Goal: Navigation & Orientation: Find specific page/section

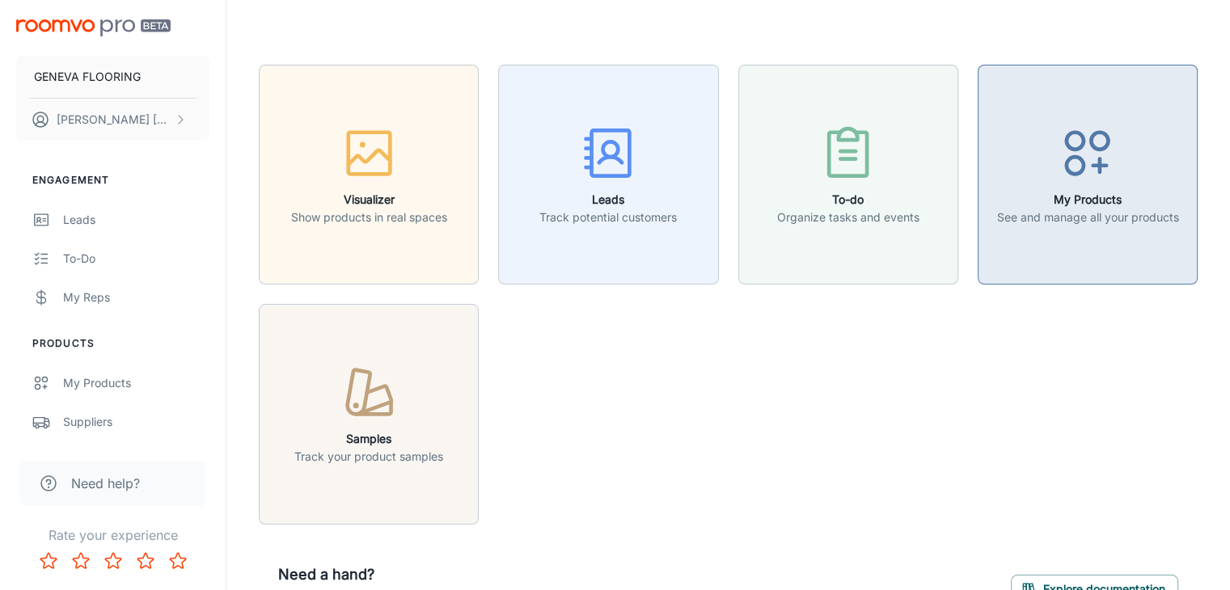
click at [1017, 224] on p "See and manage all your products" at bounding box center [1087, 218] width 182 height 18
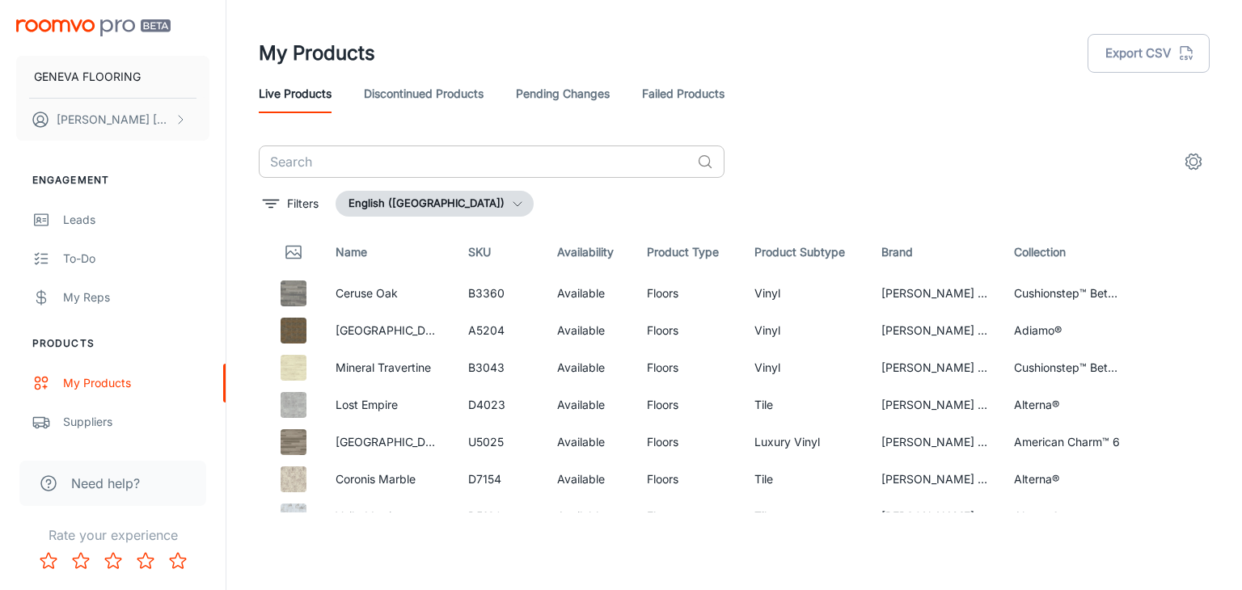
click at [449, 156] on input "text" at bounding box center [475, 162] width 432 height 32
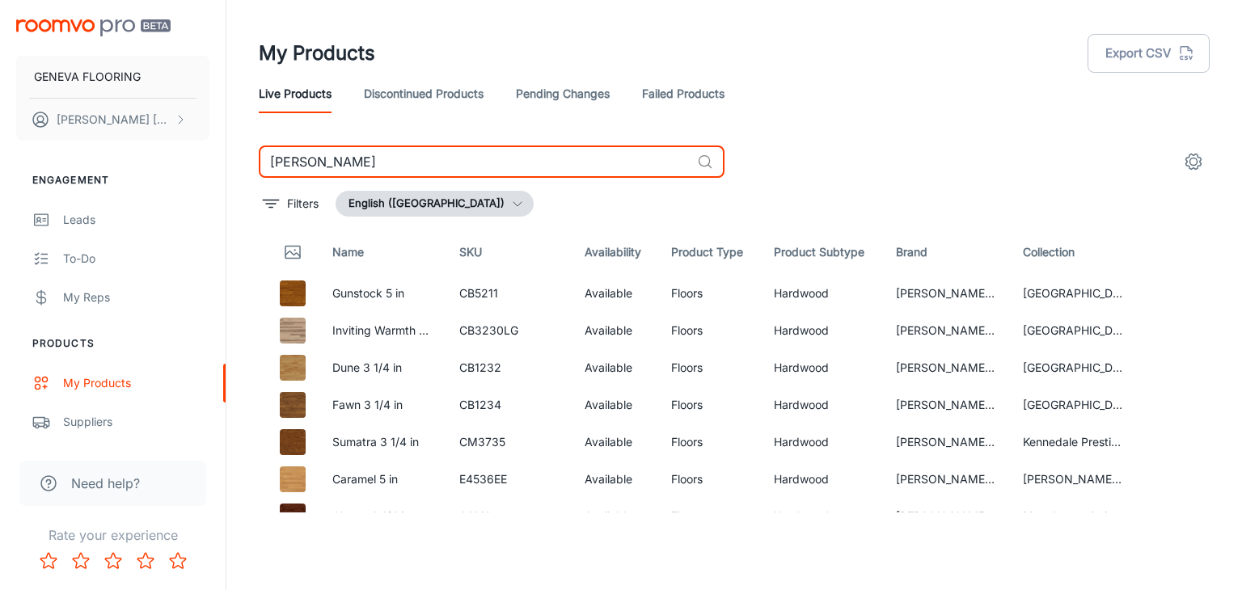
type input "[PERSON_NAME]"
click at [86, 421] on div "Suppliers" at bounding box center [136, 422] width 146 height 18
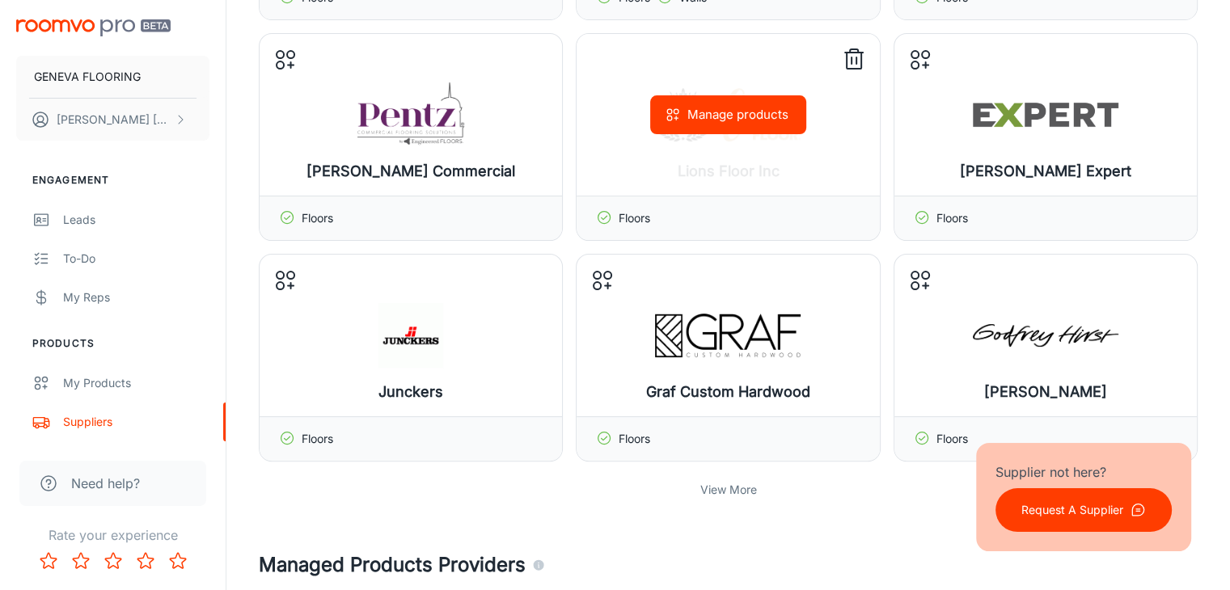
scroll to position [404, 0]
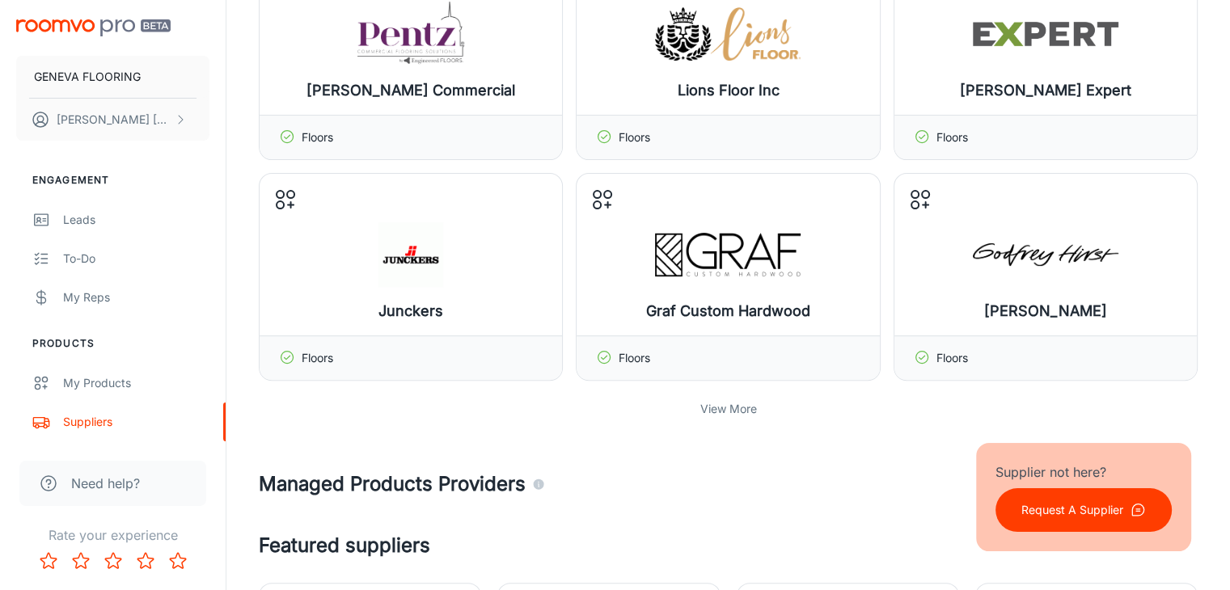
click at [753, 402] on p "View More" at bounding box center [728, 409] width 57 height 18
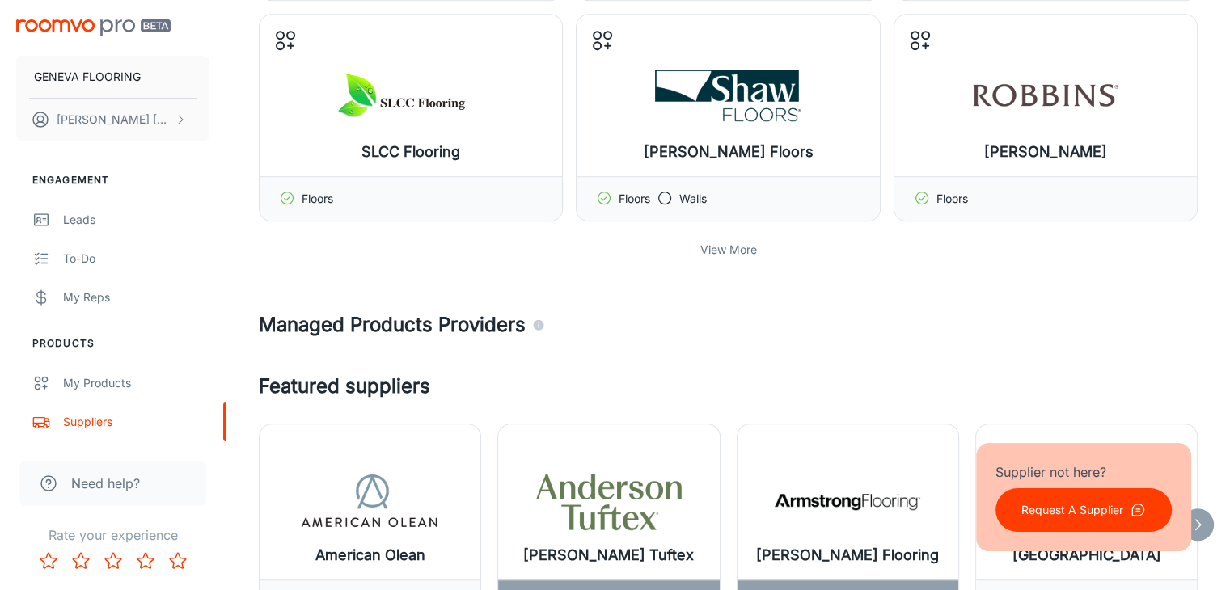
scroll to position [1294, 0]
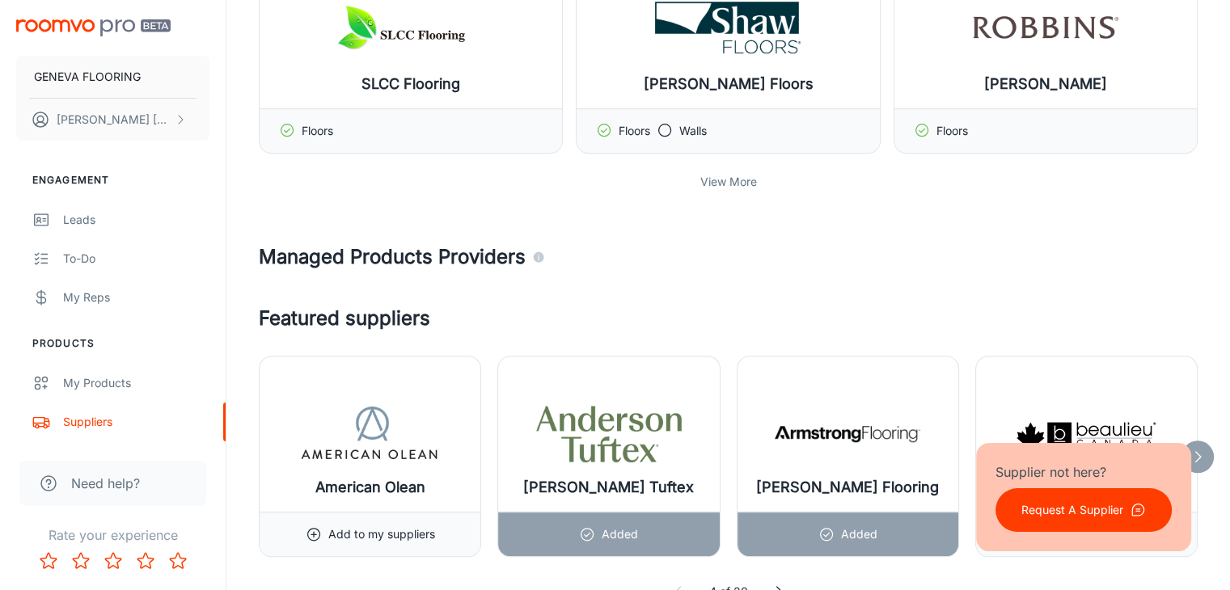
click at [716, 184] on p "View More" at bounding box center [728, 182] width 57 height 18
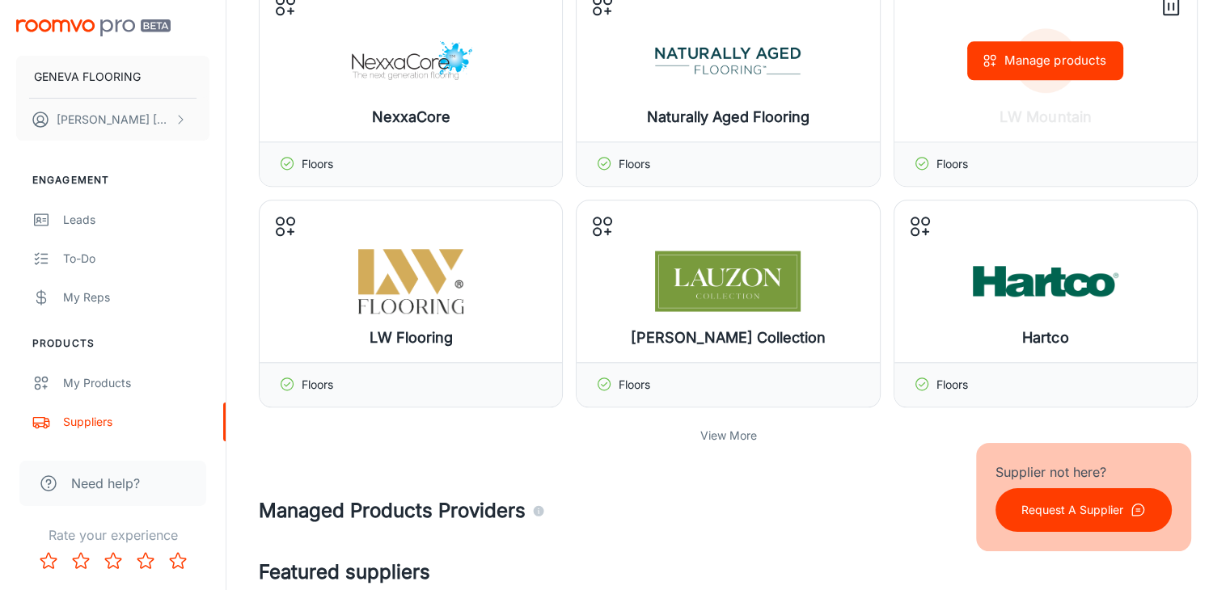
scroll to position [1779, 0]
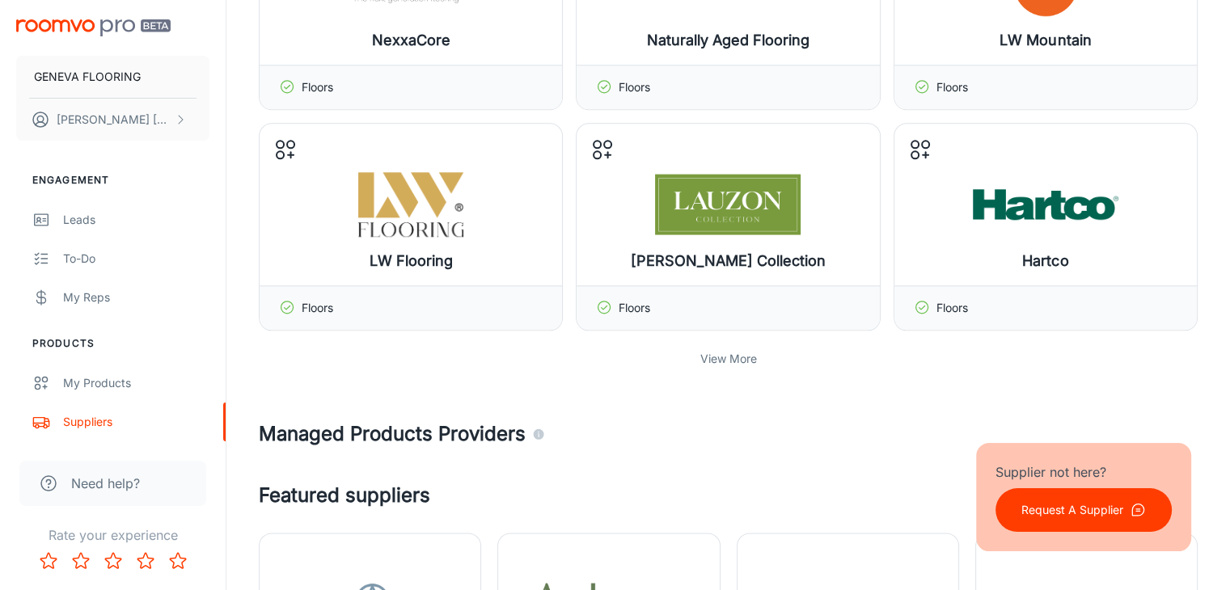
click at [729, 351] on p "View More" at bounding box center [728, 359] width 57 height 18
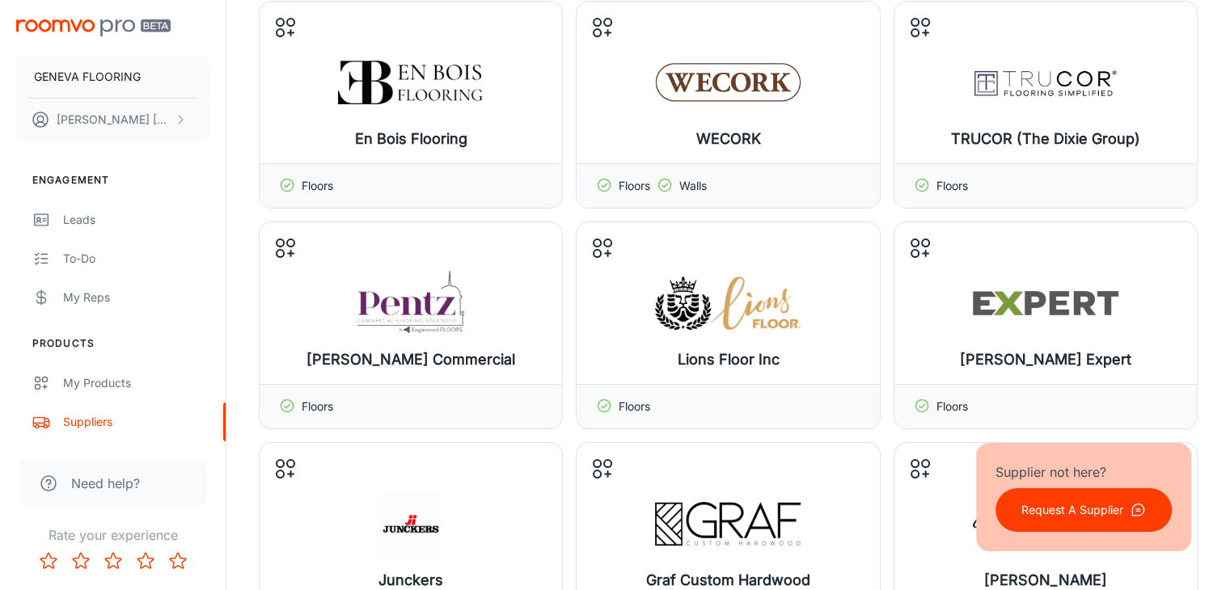
scroll to position [0, 0]
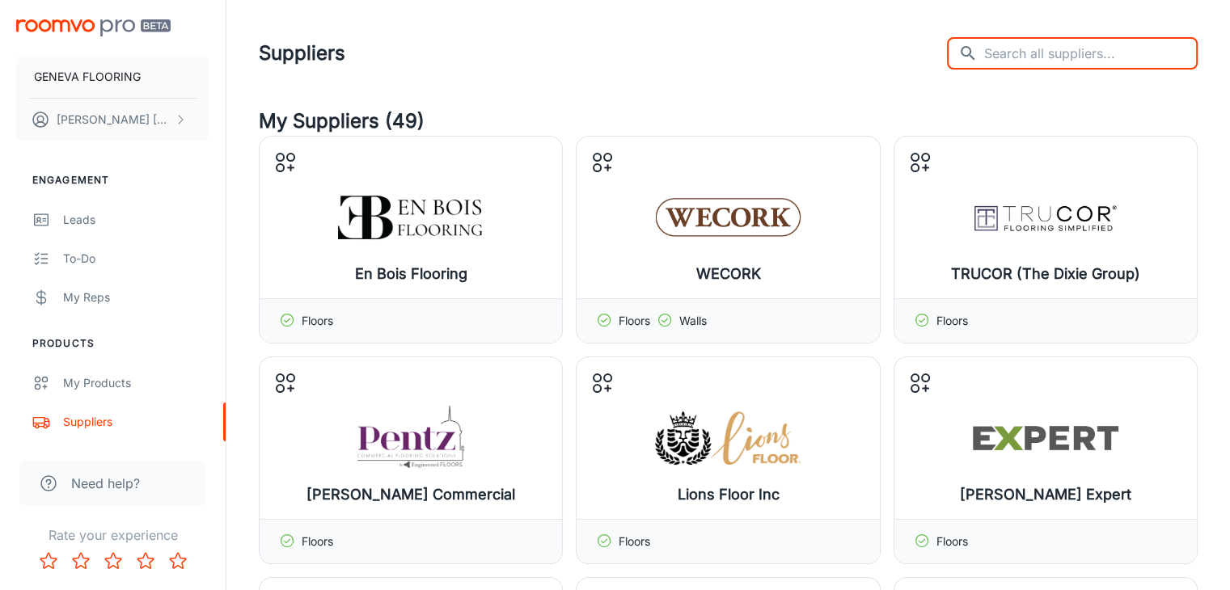
click at [1087, 56] on input "text" at bounding box center [1090, 53] width 213 height 32
type input "[PERSON_NAME]"
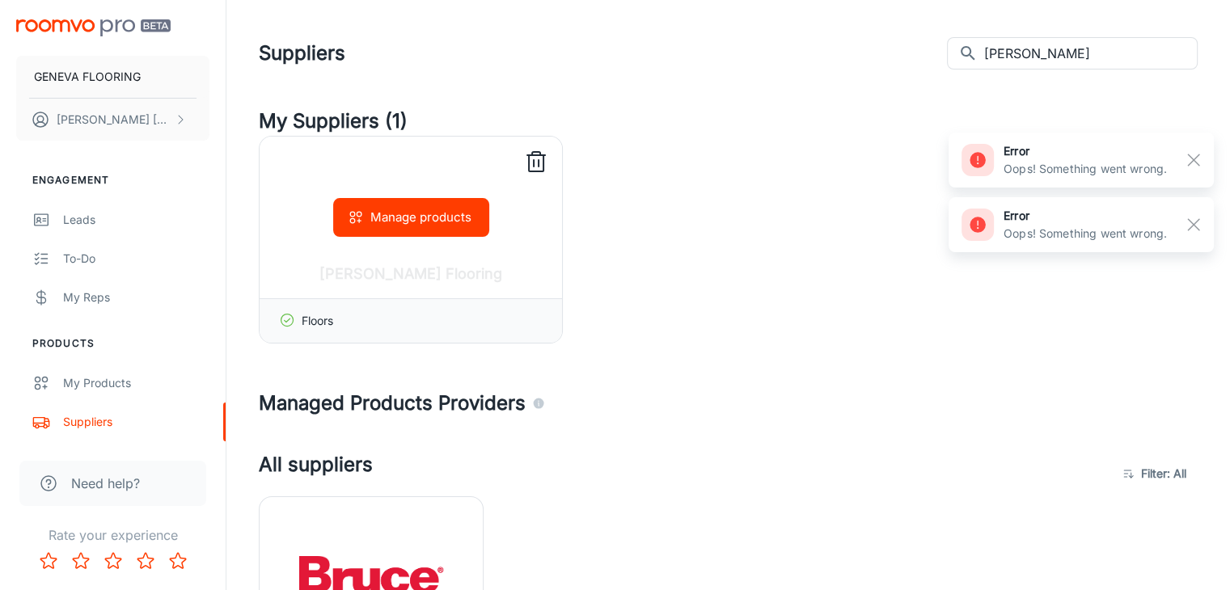
click at [527, 167] on icon at bounding box center [536, 163] width 26 height 26
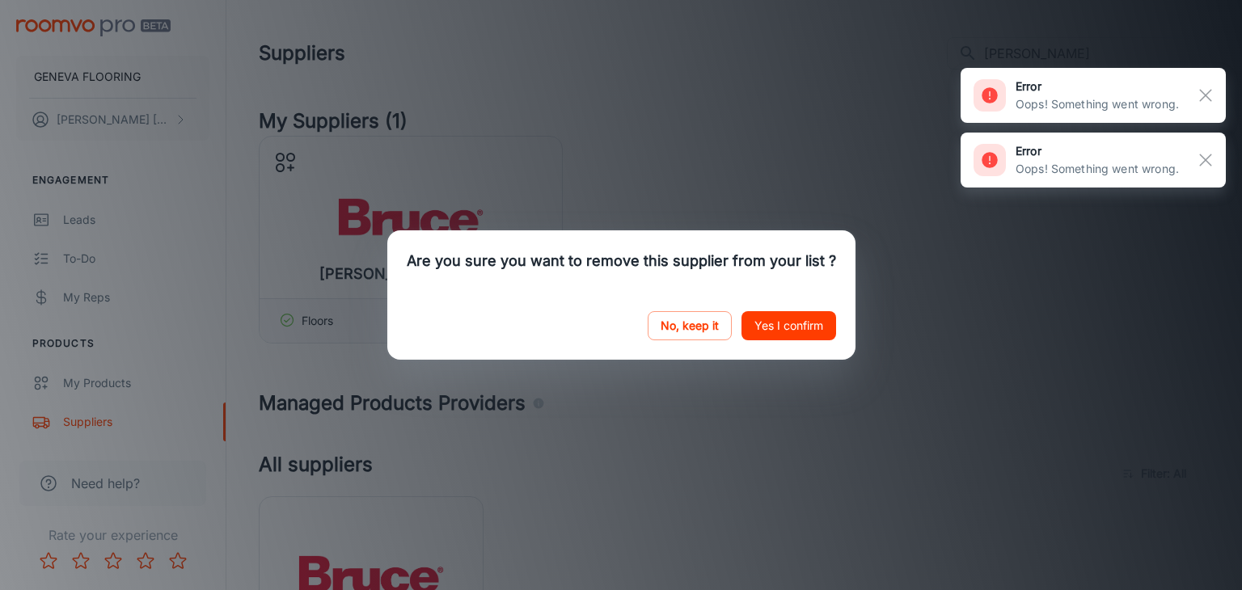
click at [789, 321] on button "Yes I confirm" at bounding box center [789, 325] width 95 height 29
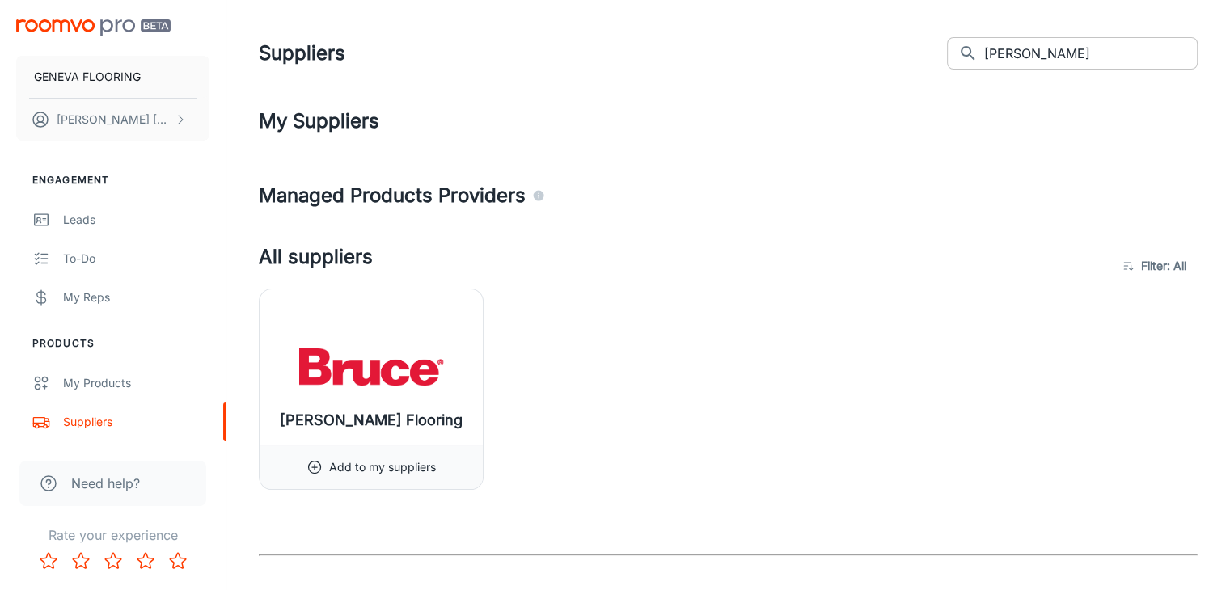
click at [1166, 52] on input "[PERSON_NAME]" at bounding box center [1090, 53] width 213 height 32
drag, startPoint x: 1174, startPoint y: 50, endPoint x: 898, endPoint y: 78, distance: 278.0
click at [899, 78] on header "Suppliers ​ [PERSON_NAME] ​" at bounding box center [728, 53] width 978 height 107
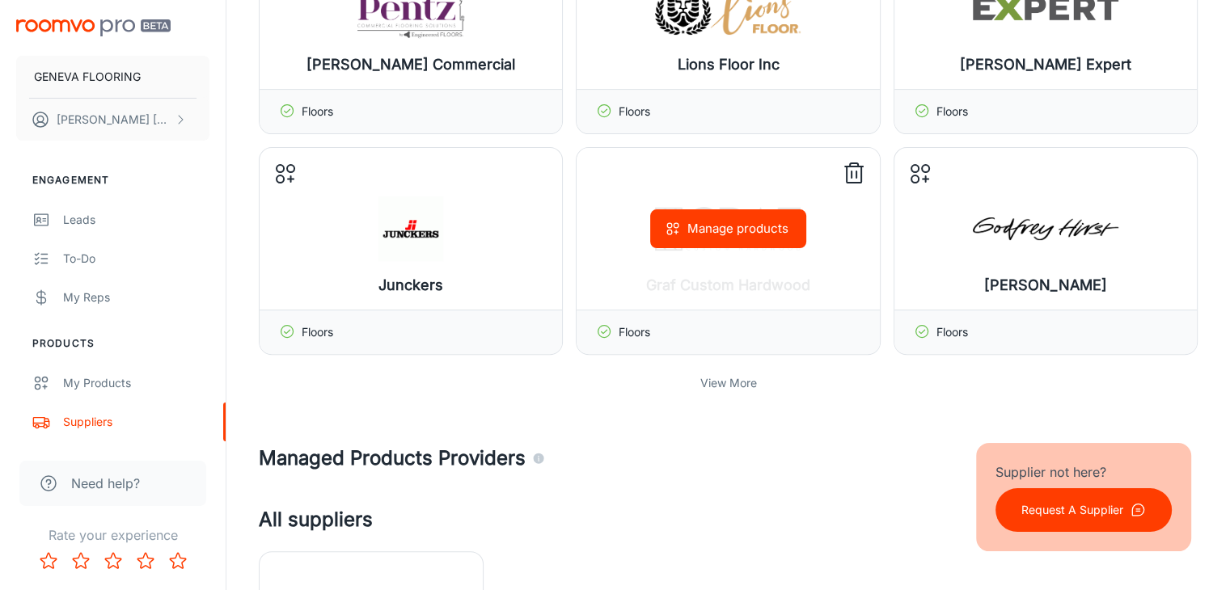
scroll to position [404, 0]
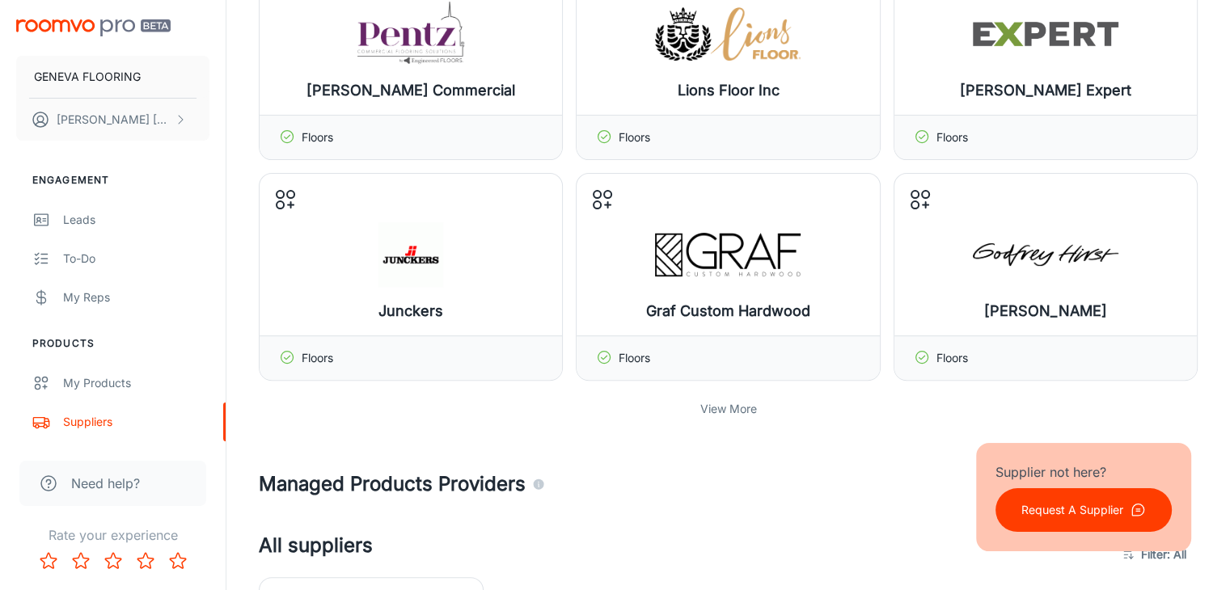
click at [718, 412] on p "View More" at bounding box center [728, 409] width 57 height 18
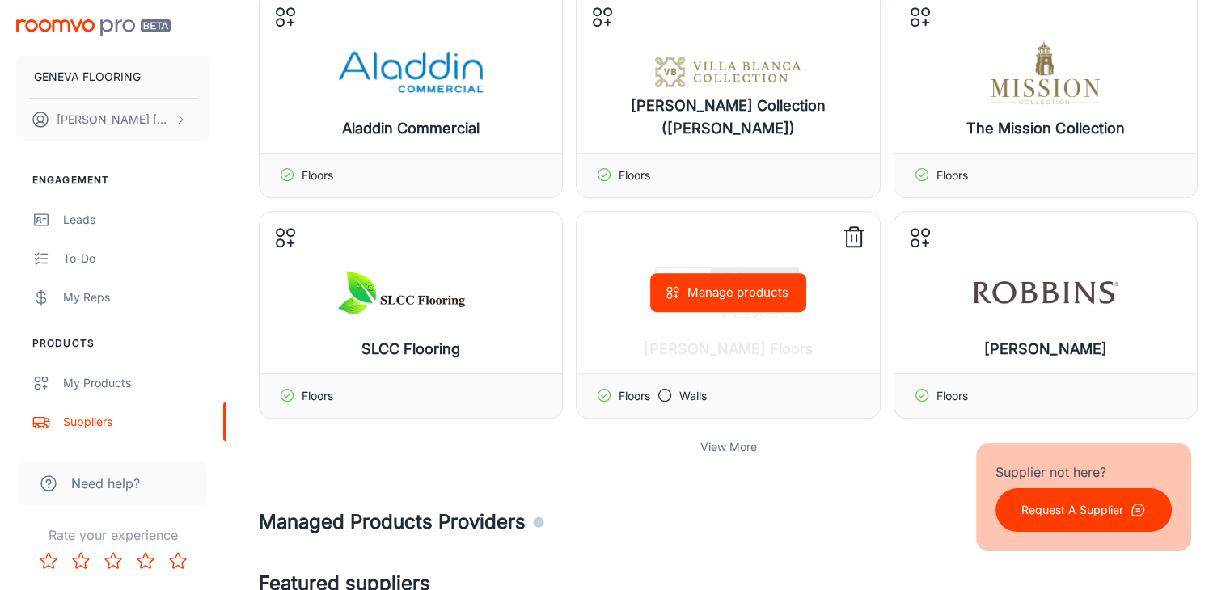
scroll to position [1213, 0]
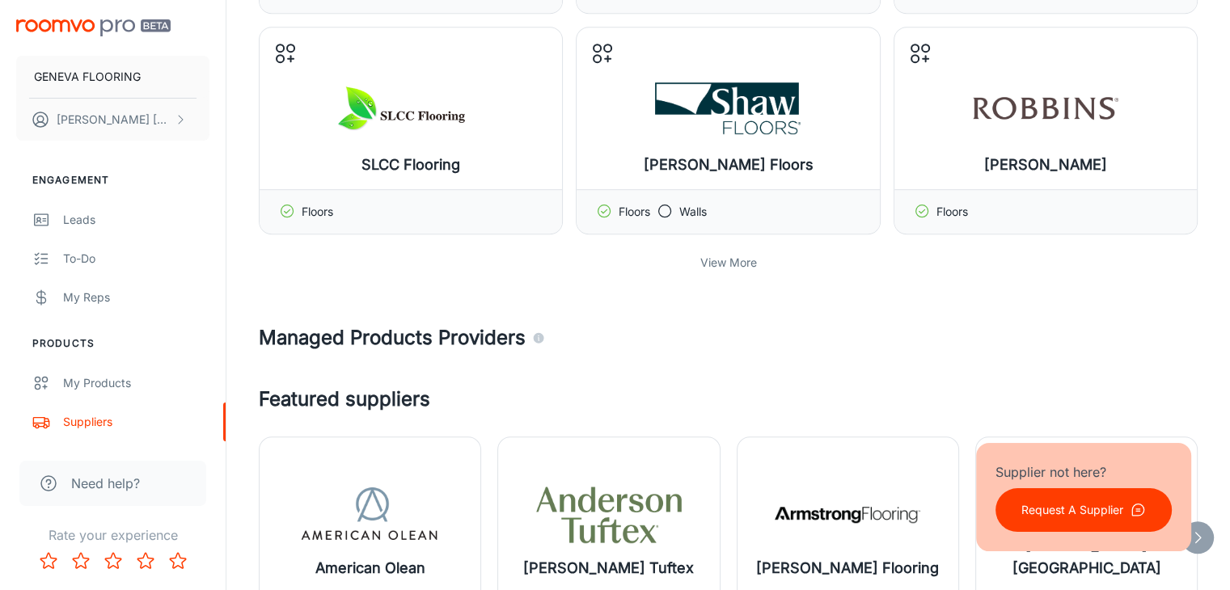
click at [728, 264] on p "View More" at bounding box center [728, 263] width 57 height 18
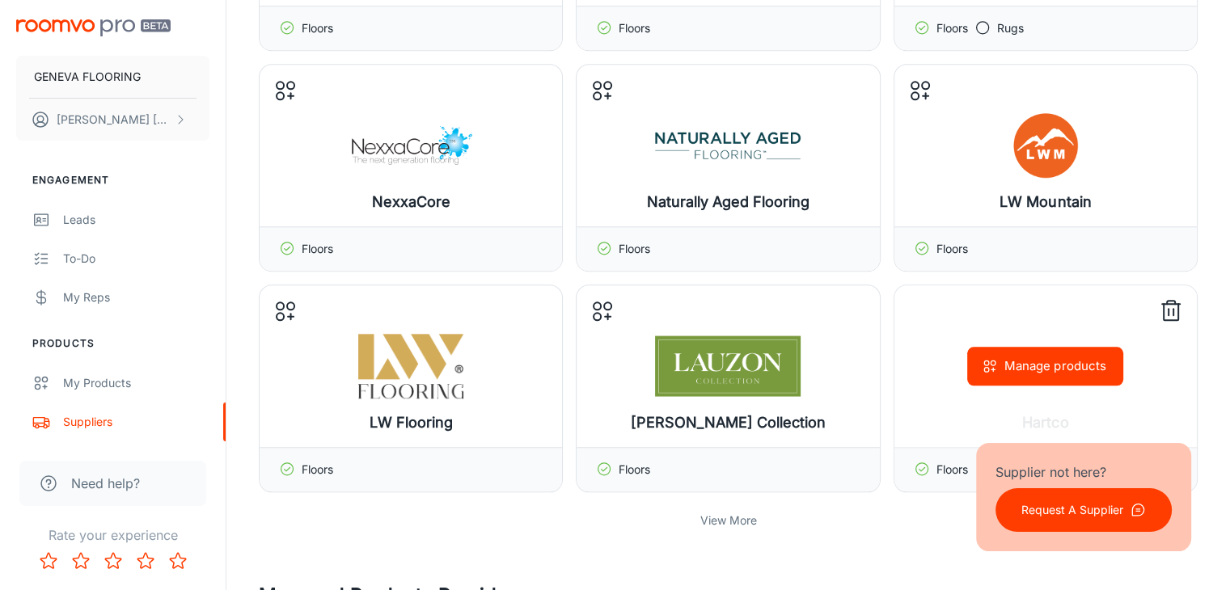
scroll to position [1860, 0]
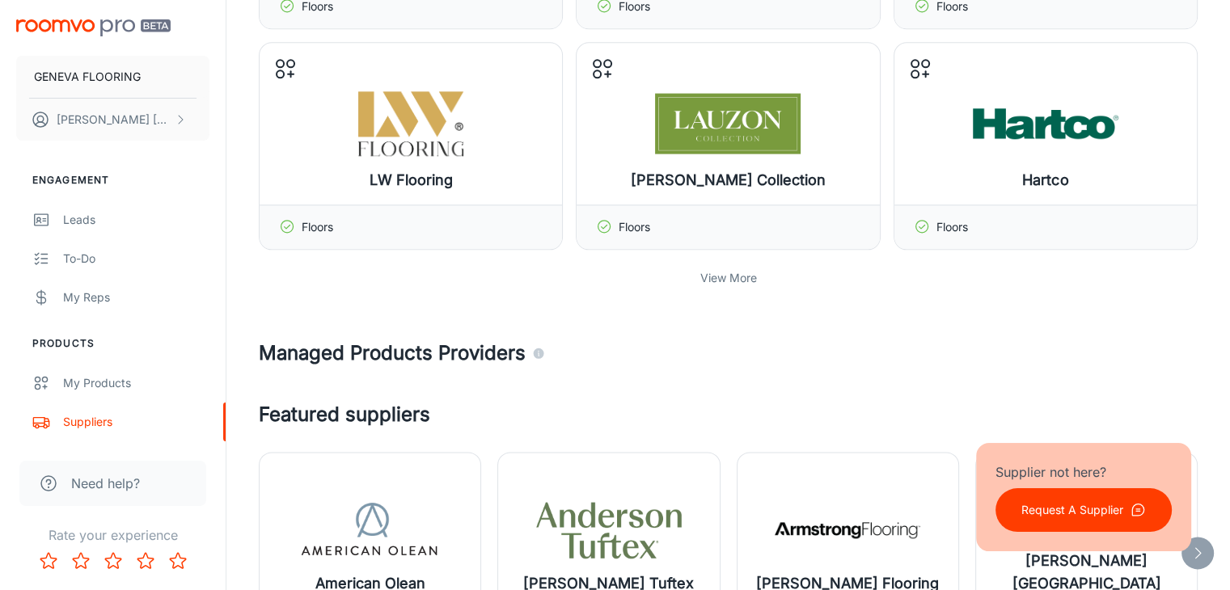
click at [746, 271] on p "View More" at bounding box center [728, 278] width 57 height 18
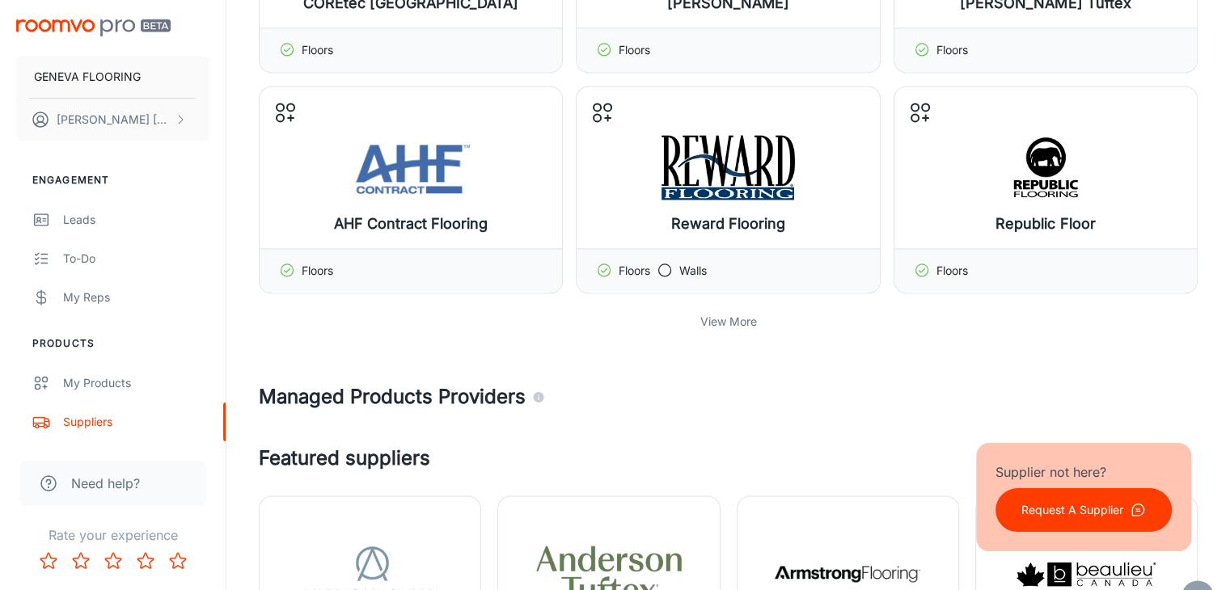
scroll to position [2507, 0]
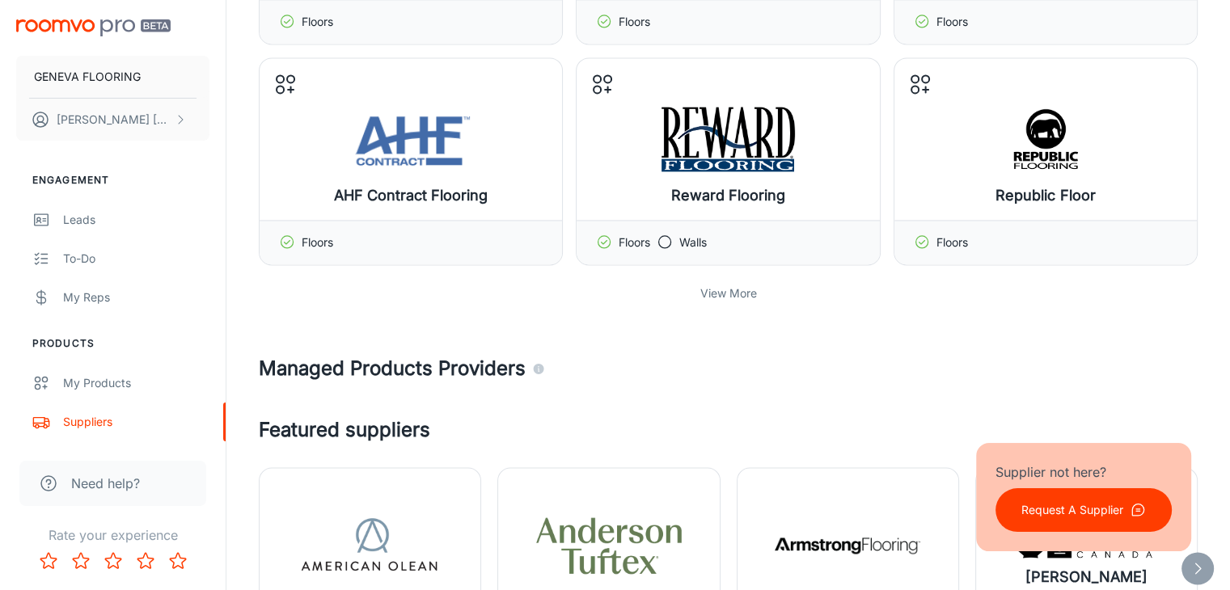
click at [731, 293] on p "View More" at bounding box center [728, 294] width 57 height 18
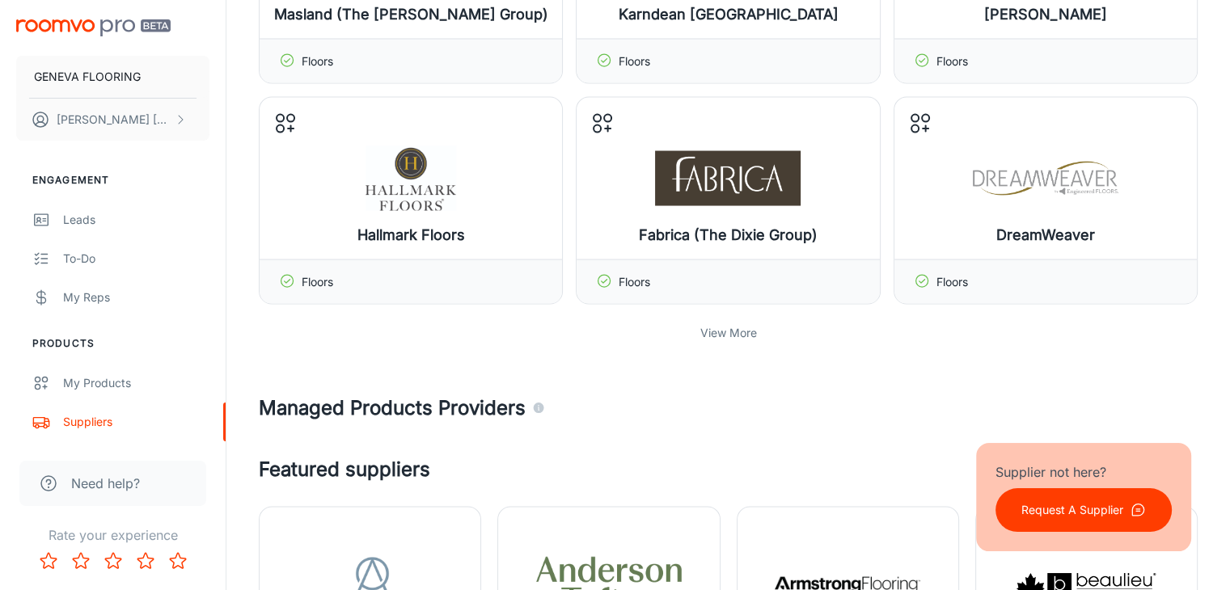
scroll to position [3154, 0]
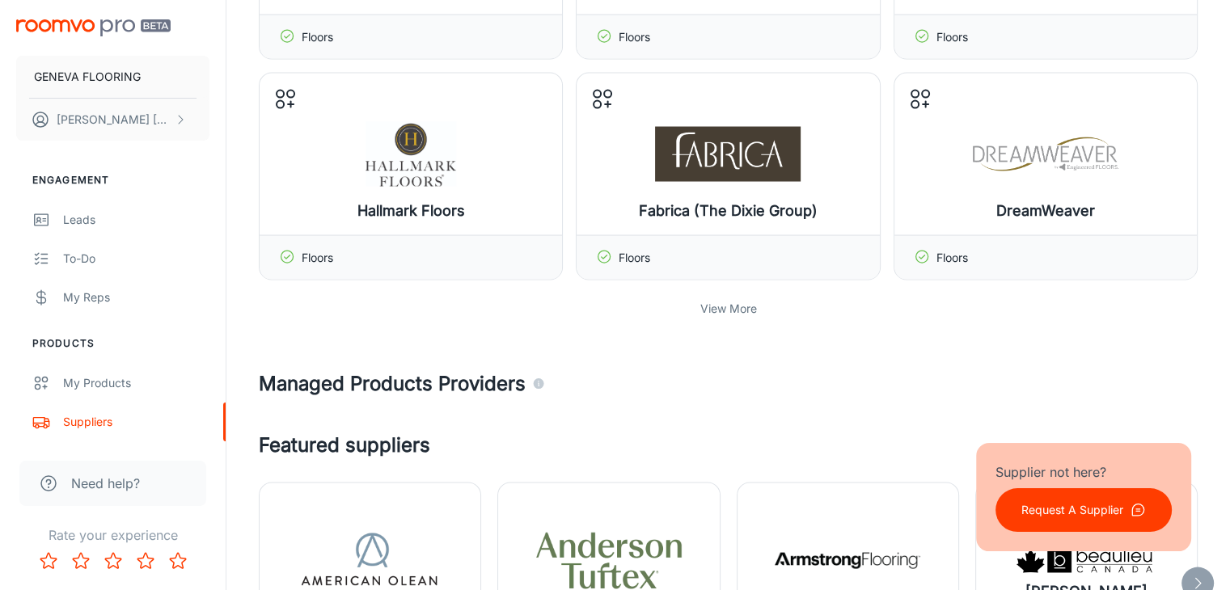
click at [736, 310] on div "View More" at bounding box center [728, 309] width 939 height 31
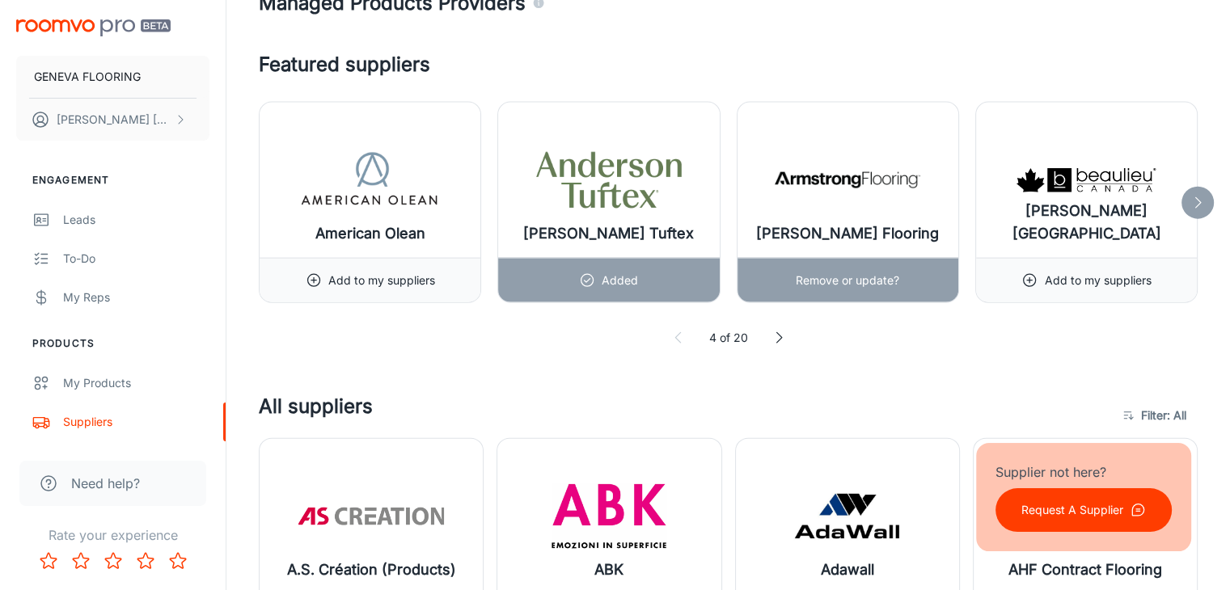
scroll to position [3720, 0]
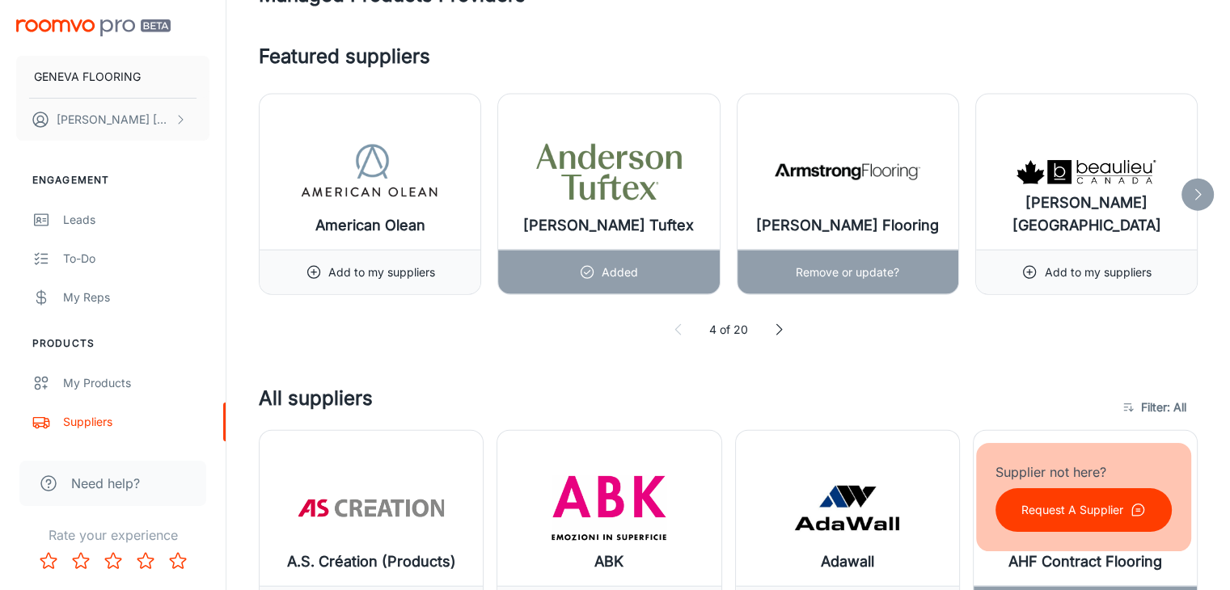
click at [876, 165] on img at bounding box center [848, 172] width 146 height 65
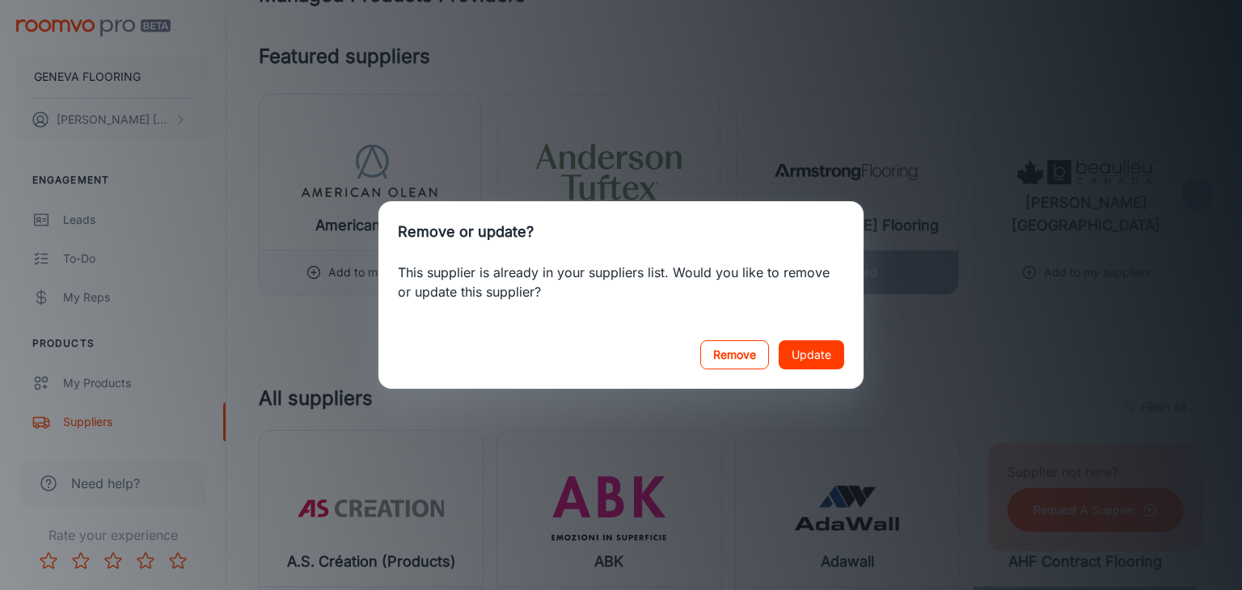
click at [748, 351] on button "Remove" at bounding box center [734, 354] width 69 height 29
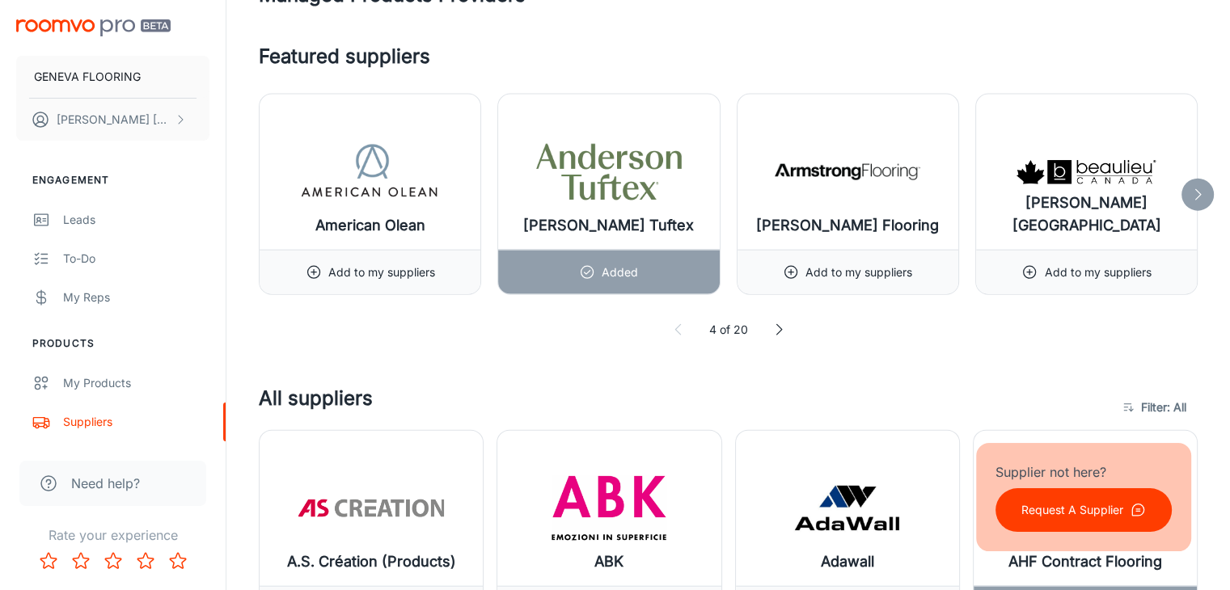
click at [777, 322] on icon at bounding box center [779, 330] width 16 height 16
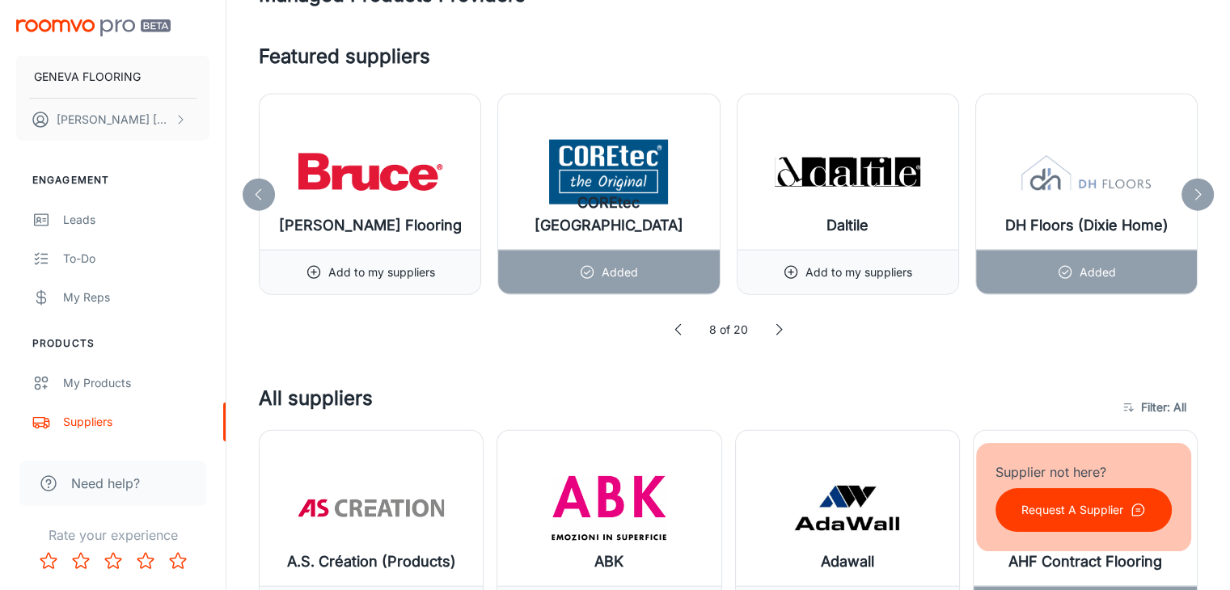
click at [1197, 187] on icon at bounding box center [1198, 195] width 16 height 16
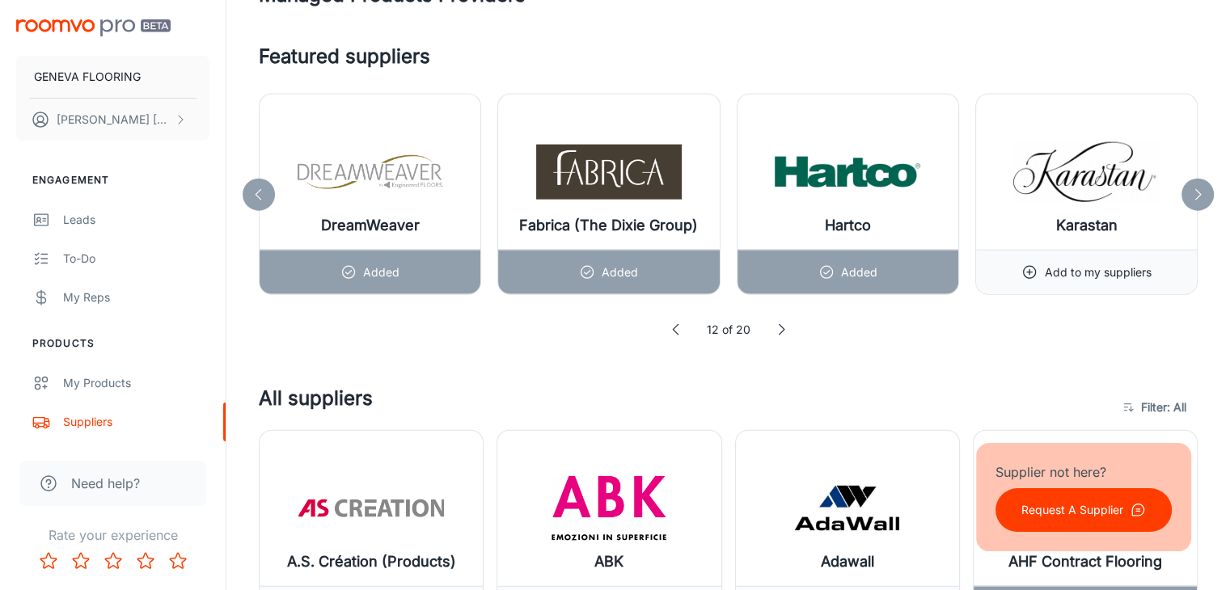
click at [1198, 179] on div at bounding box center [1197, 195] width 32 height 32
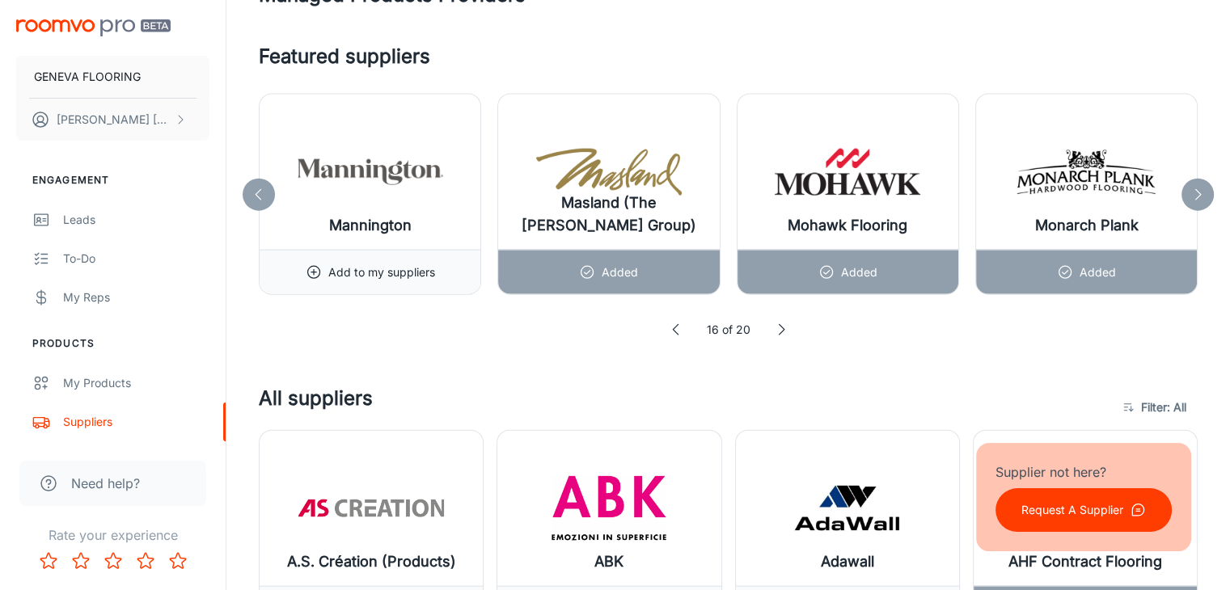
click at [1198, 179] on div at bounding box center [1197, 195] width 32 height 32
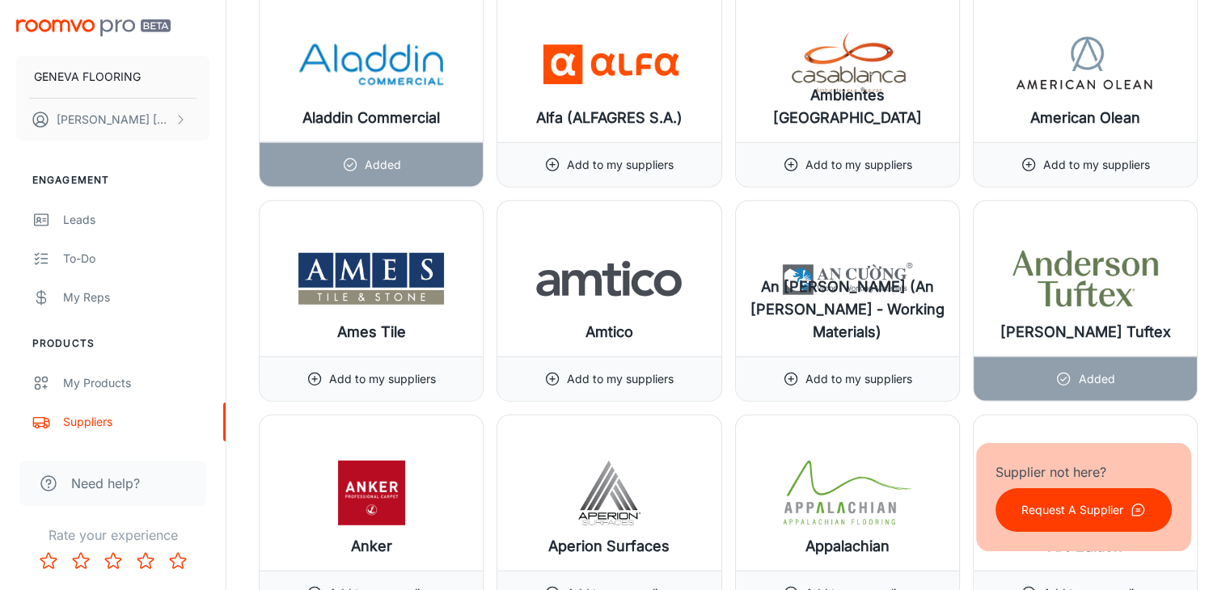
scroll to position [4448, 0]
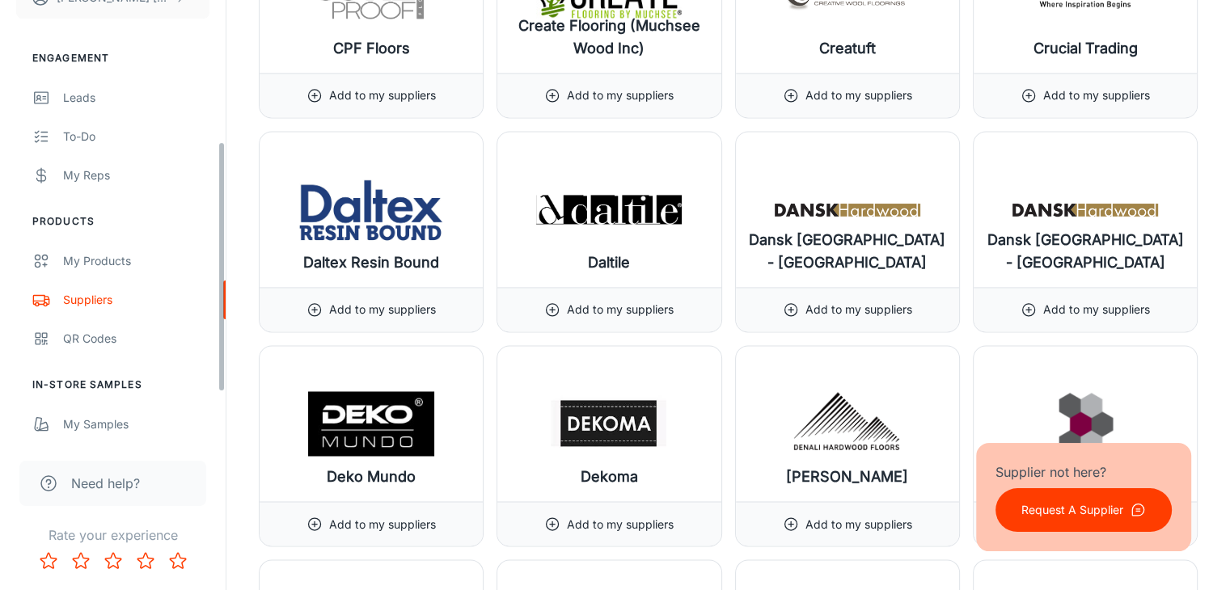
scroll to position [335, 0]
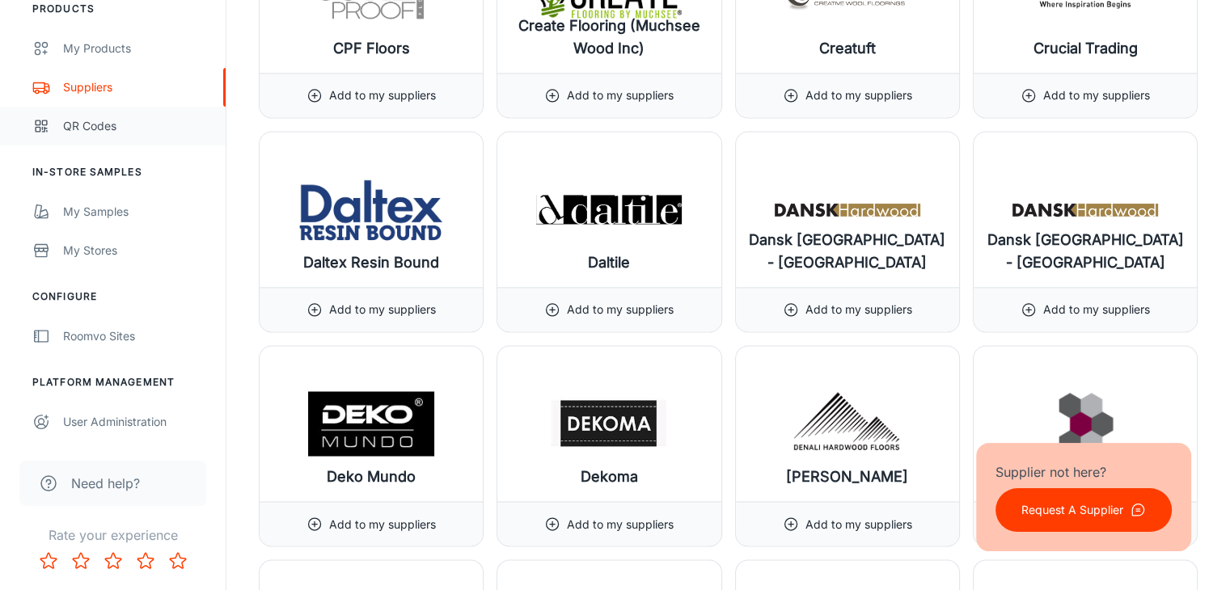
click at [85, 125] on div "QR Codes" at bounding box center [136, 126] width 146 height 18
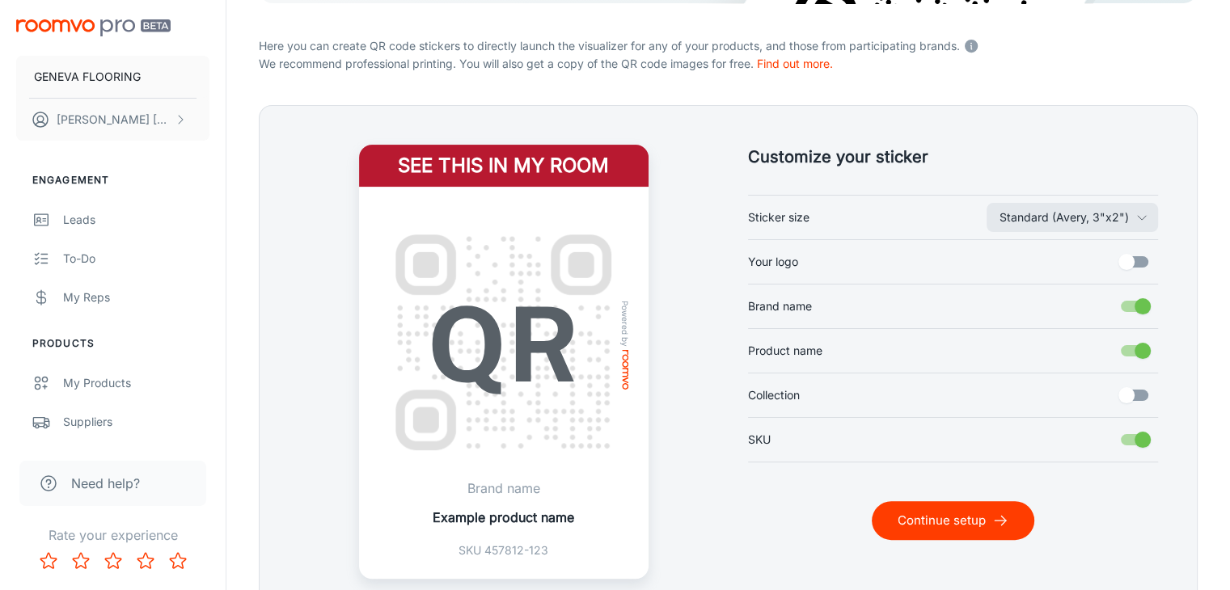
scroll to position [395, 0]
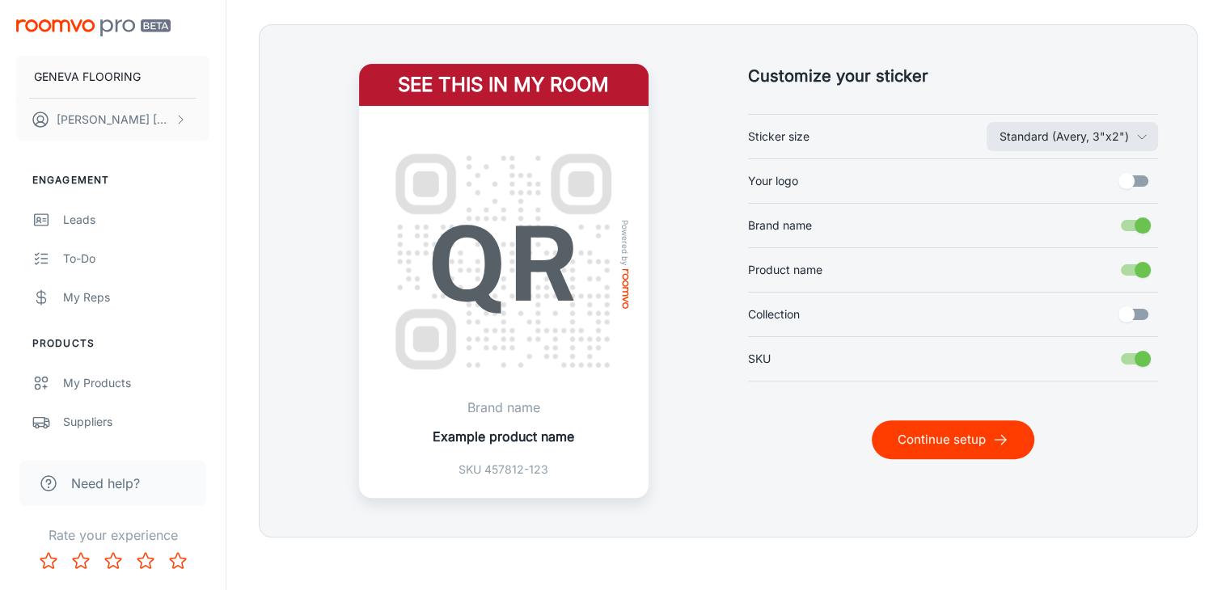
click at [1144, 176] on input "Your logo" at bounding box center [1126, 181] width 92 height 31
checkbox input "true"
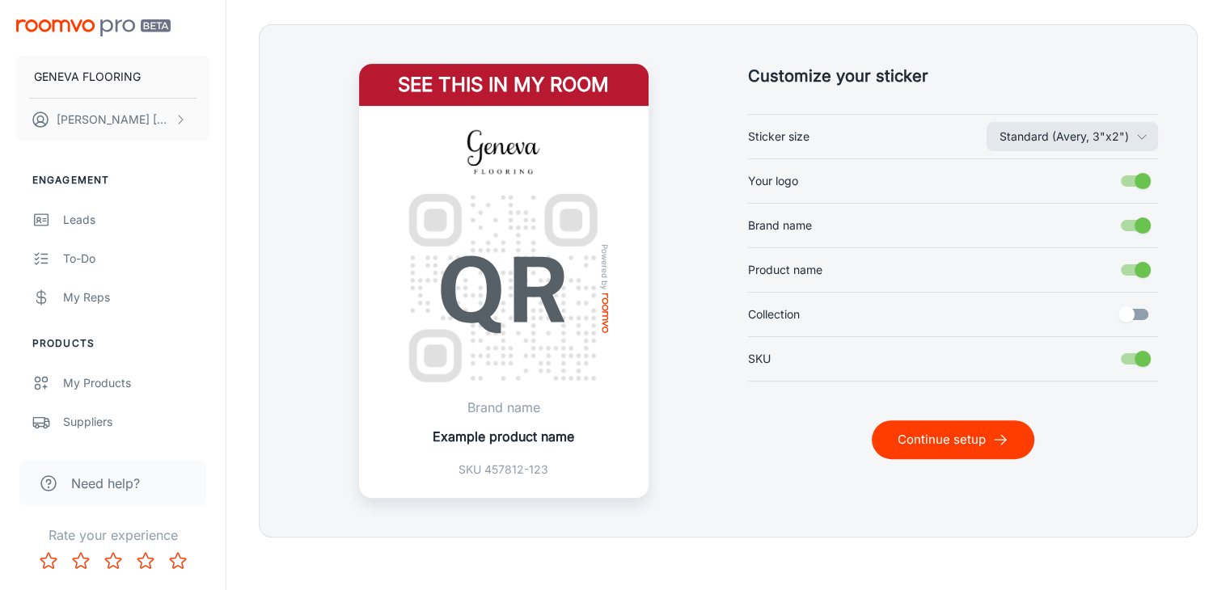
click at [1129, 308] on input "Collection" at bounding box center [1126, 314] width 92 height 31
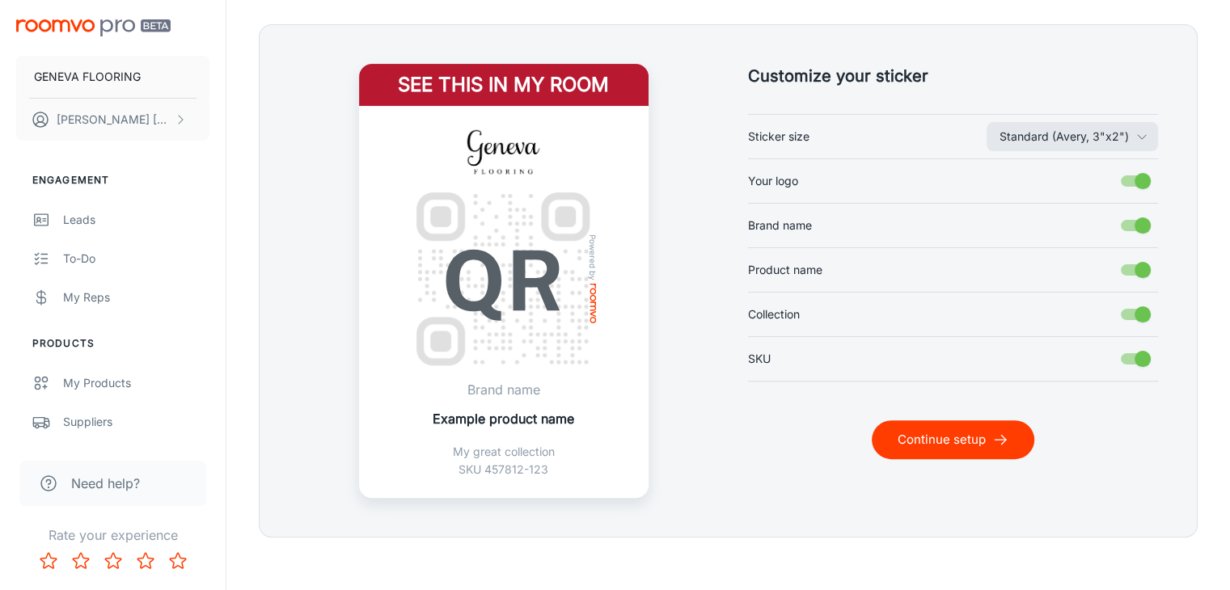
click at [1129, 308] on input "Collection" at bounding box center [1143, 314] width 92 height 31
checkbox input "false"
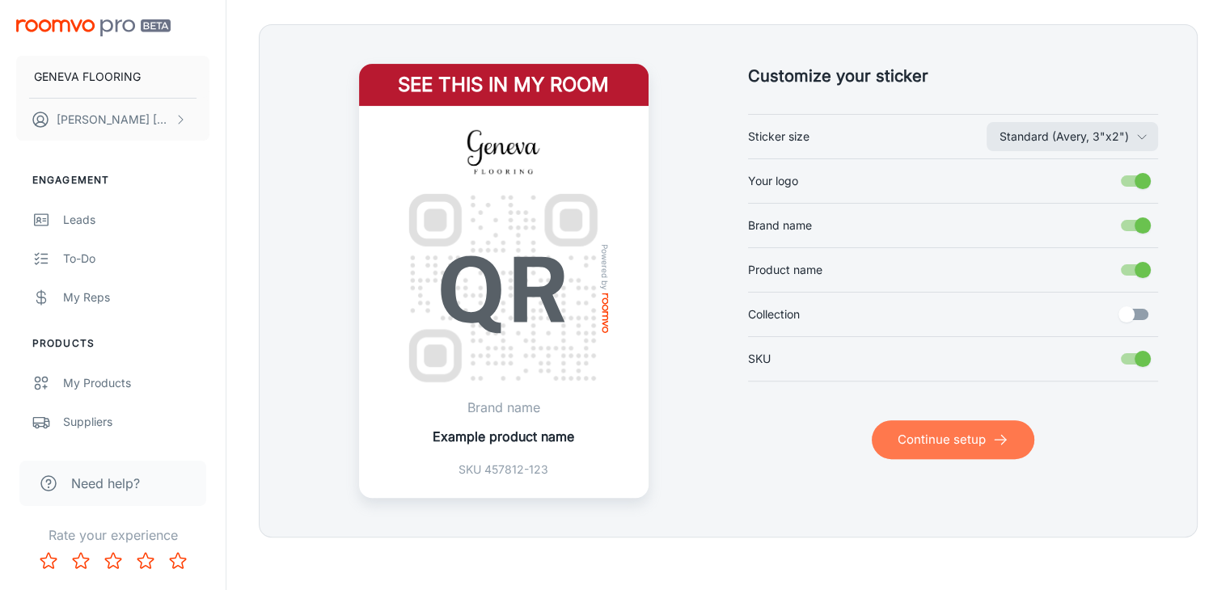
click at [932, 438] on button "Continue setup" at bounding box center [953, 440] width 163 height 39
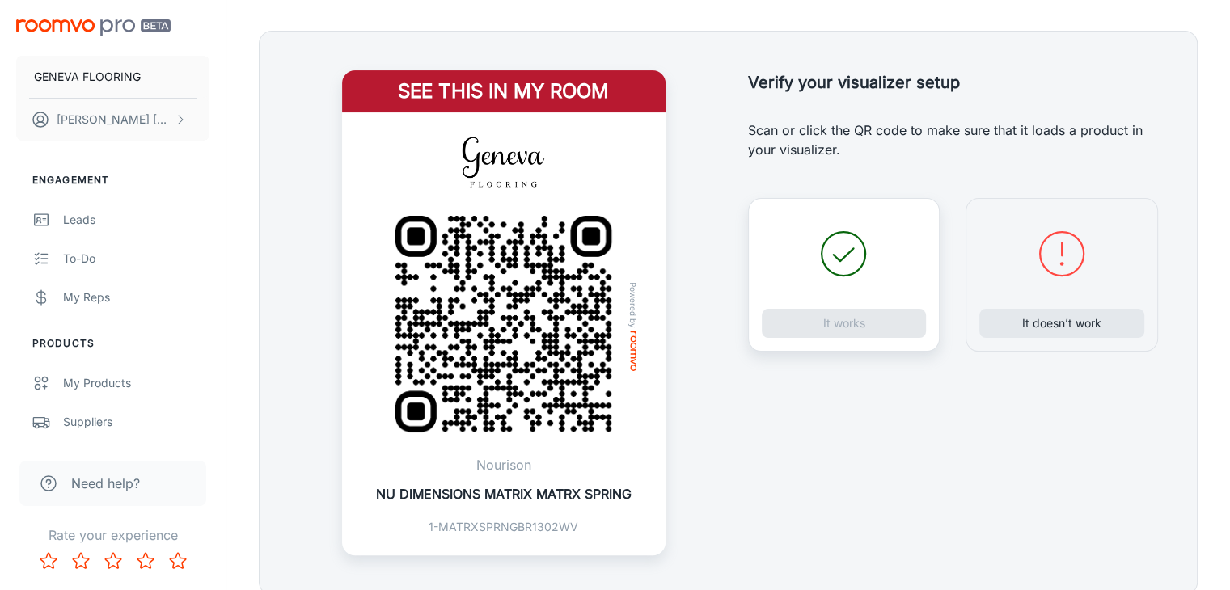
scroll to position [457, 0]
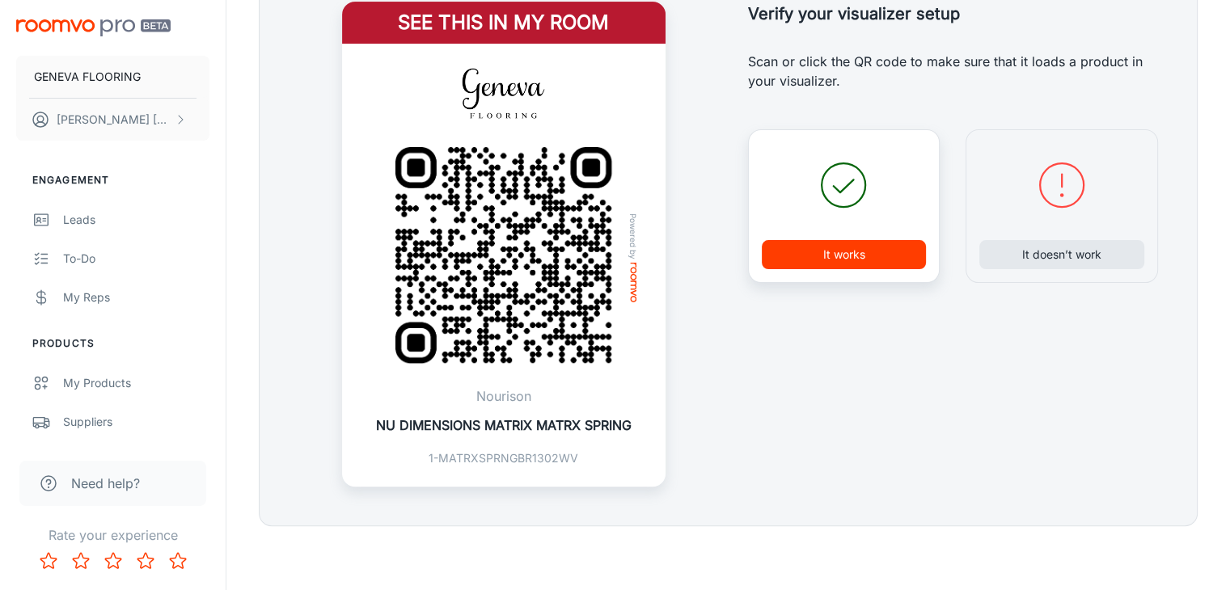
click at [885, 258] on button "It works" at bounding box center [844, 254] width 165 height 29
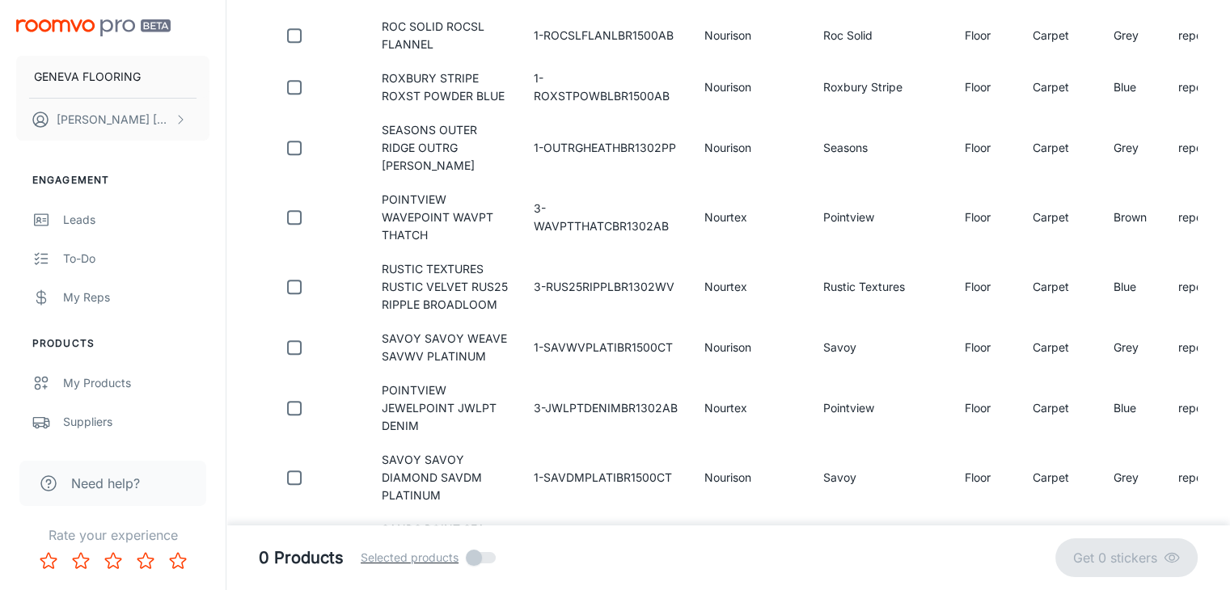
scroll to position [0, 0]
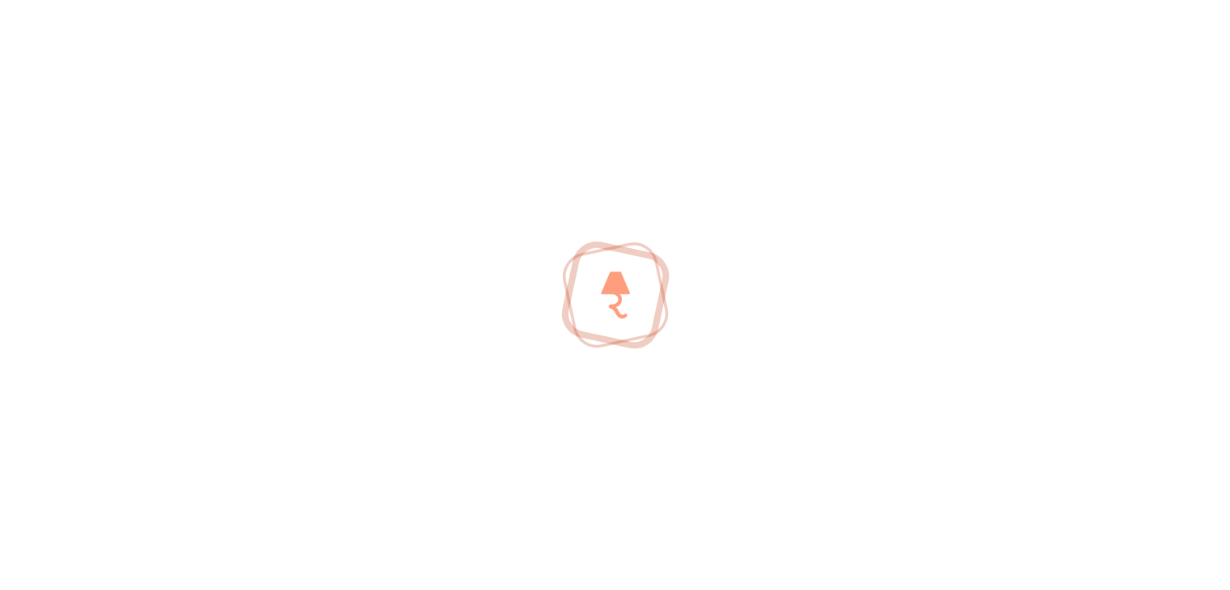
scroll to position [6317, 0]
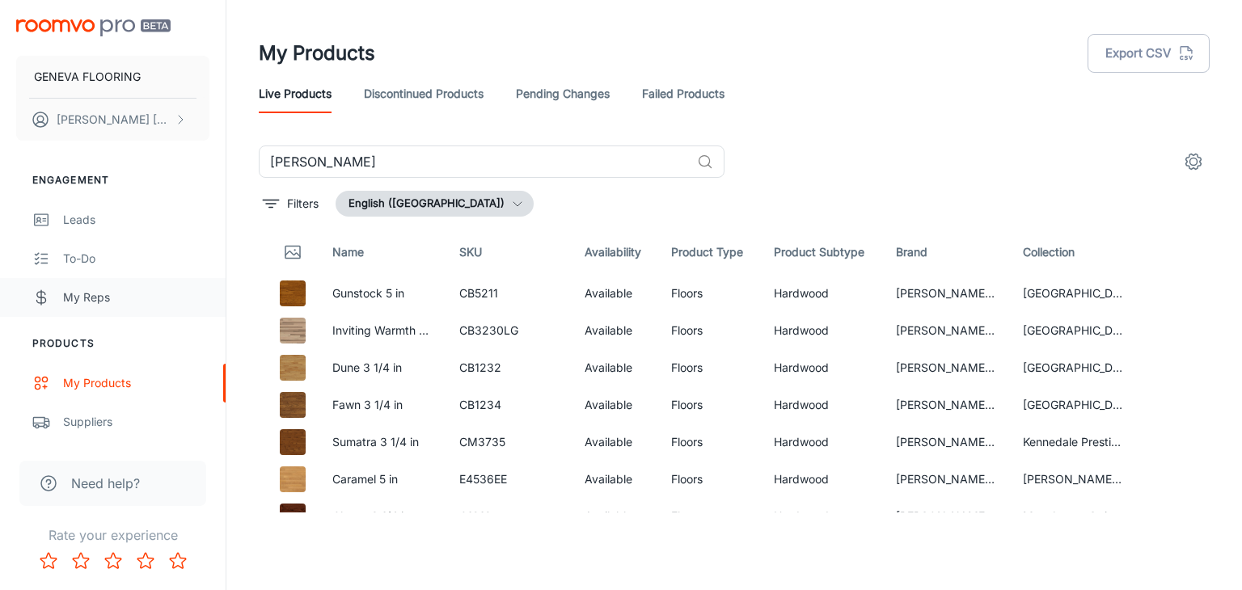
click at [93, 306] on link "My Reps" at bounding box center [113, 297] width 226 height 39
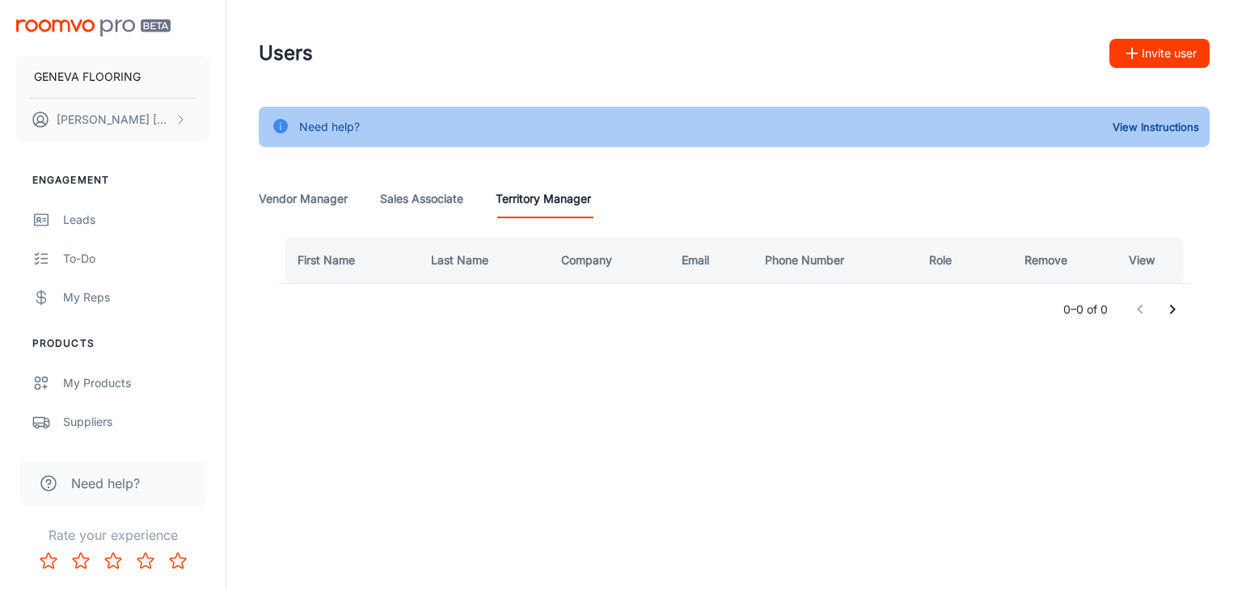
click at [421, 198] on Associate "Sales Associate" at bounding box center [421, 199] width 83 height 39
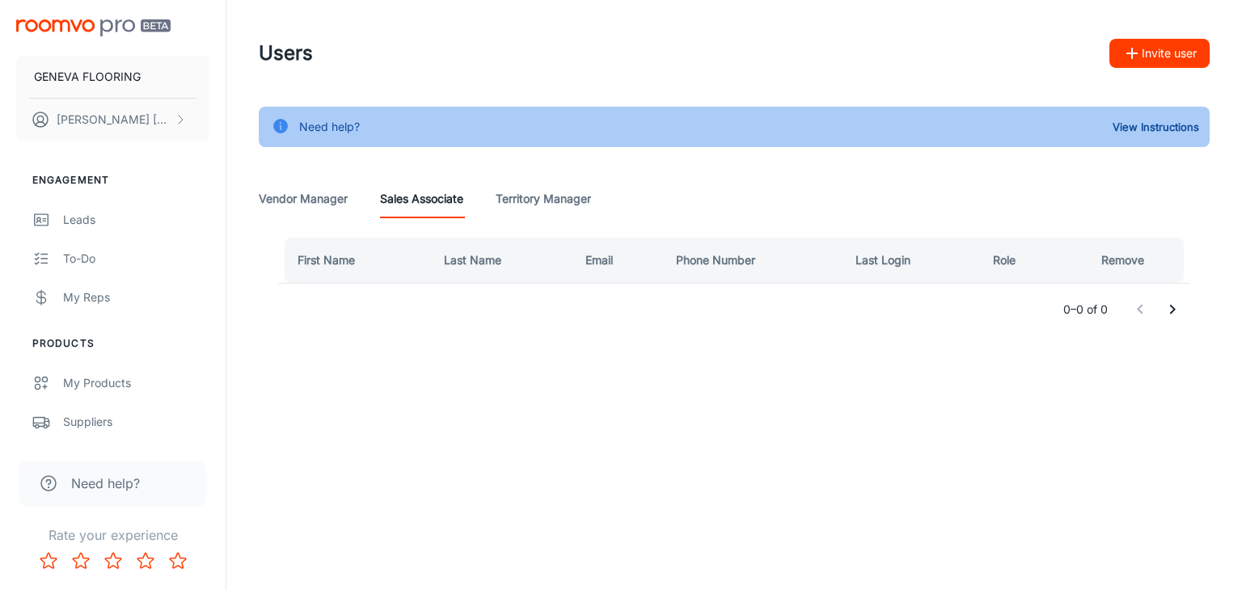
click at [305, 198] on Manager "Vendor Manager" at bounding box center [303, 199] width 89 height 39
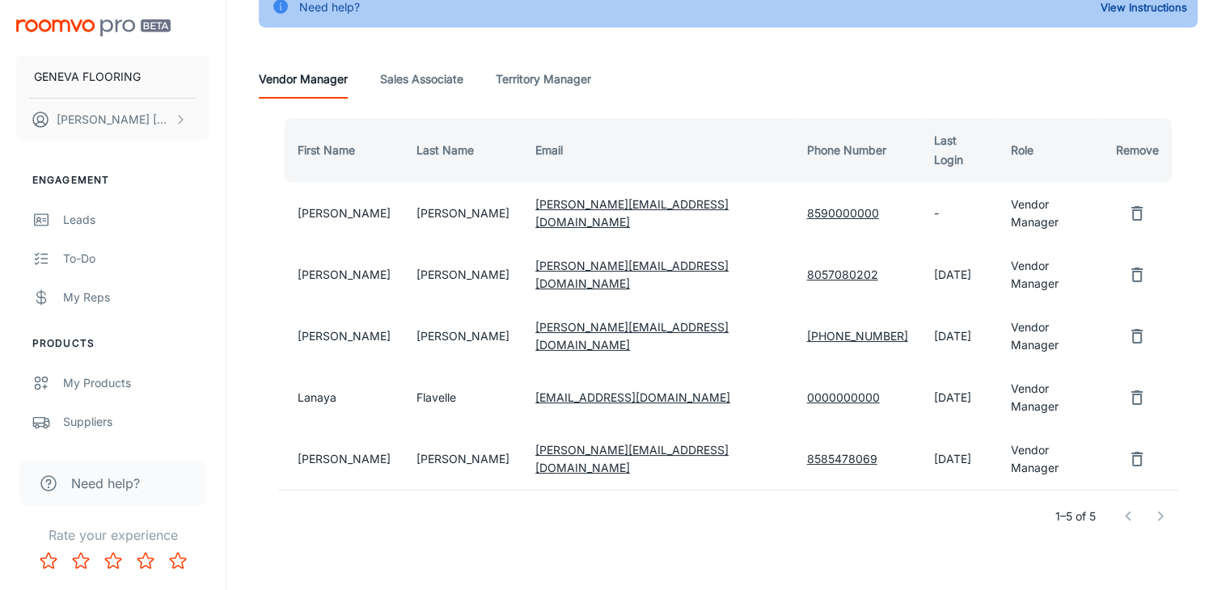
scroll to position [120, 0]
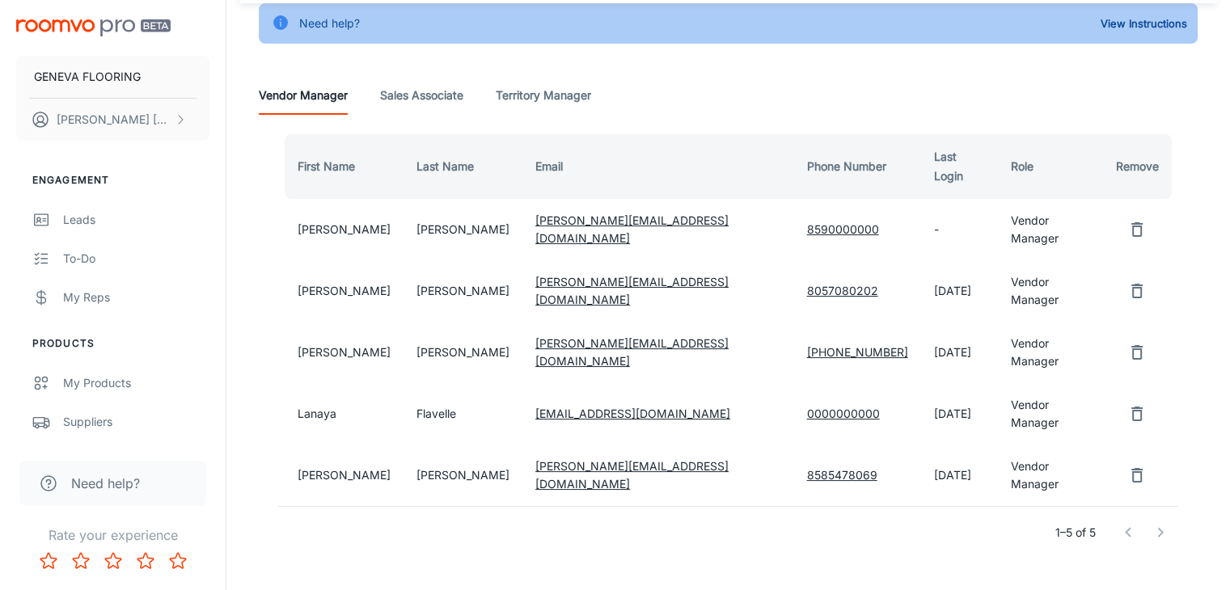
scroll to position [120, 0]
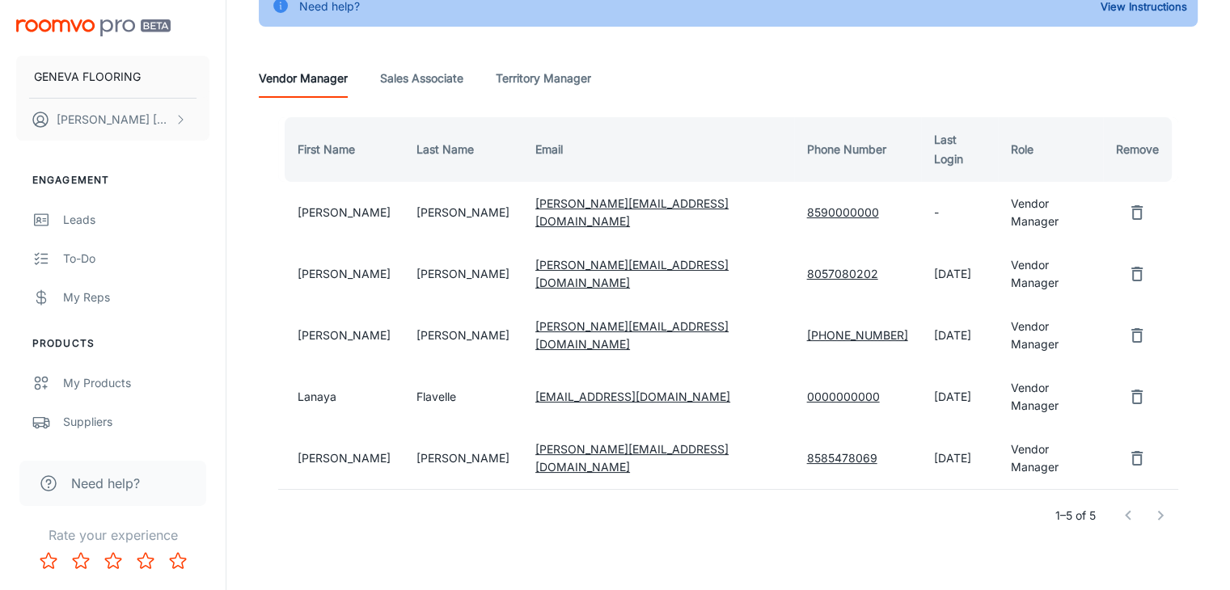
click at [1169, 500] on div at bounding box center [1144, 516] width 65 height 32
click at [388, 74] on Associate "Sales Associate" at bounding box center [421, 78] width 83 height 39
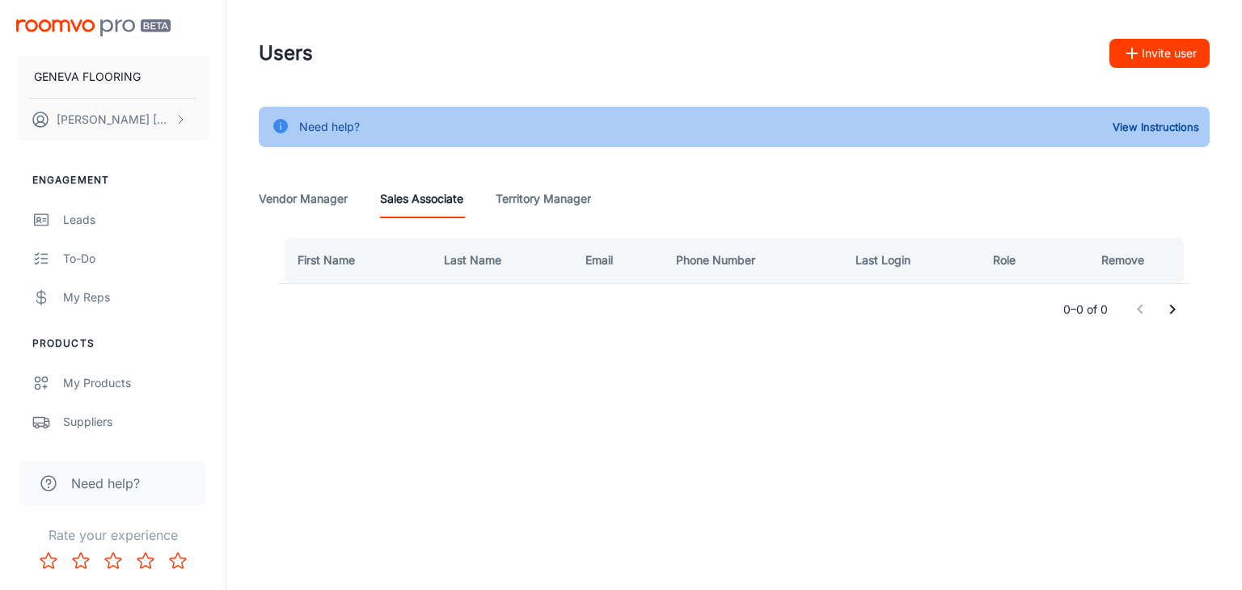
click at [333, 201] on Manager "Vendor Manager" at bounding box center [303, 199] width 89 height 39
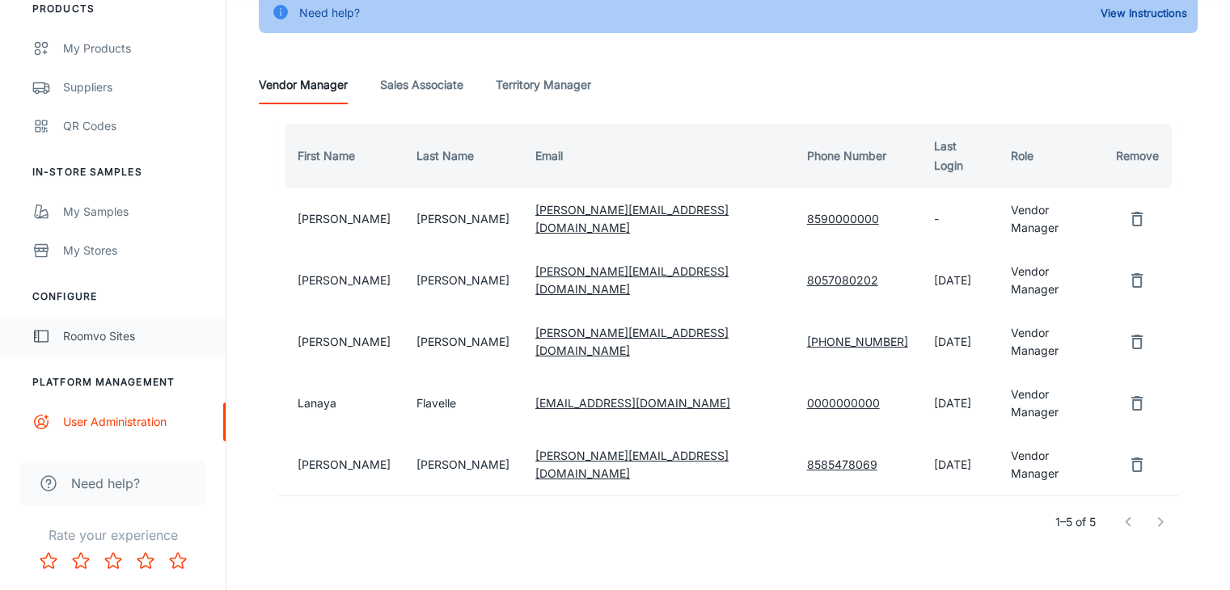
scroll to position [120, 0]
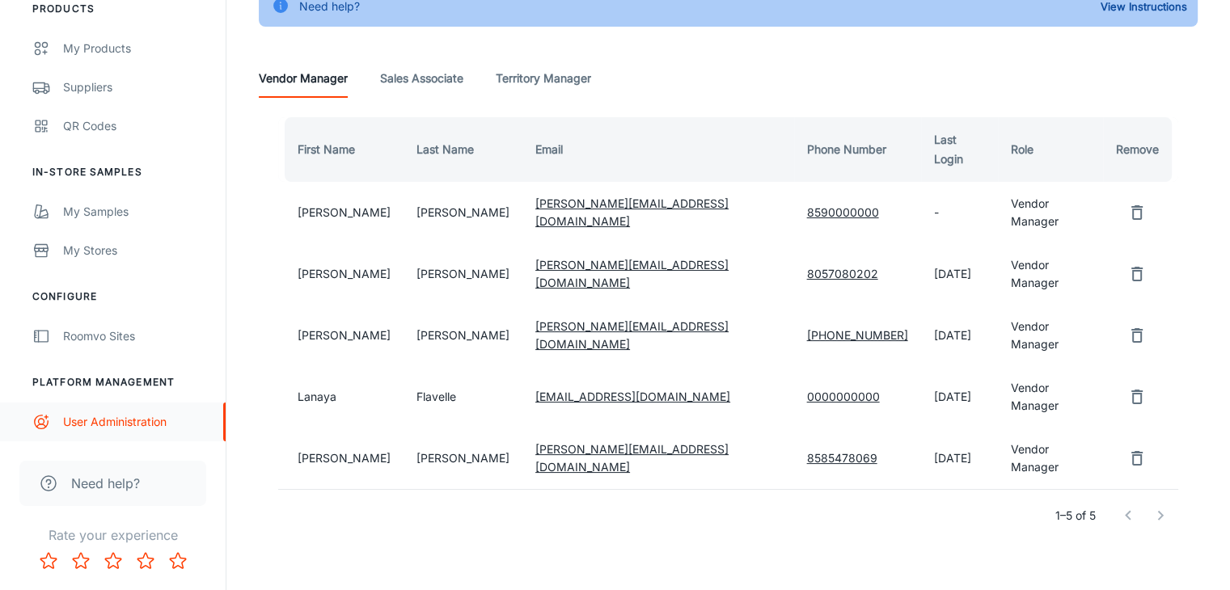
click at [101, 429] on div "User Administration" at bounding box center [136, 422] width 146 height 18
click at [104, 215] on div "My Samples" at bounding box center [136, 212] width 146 height 18
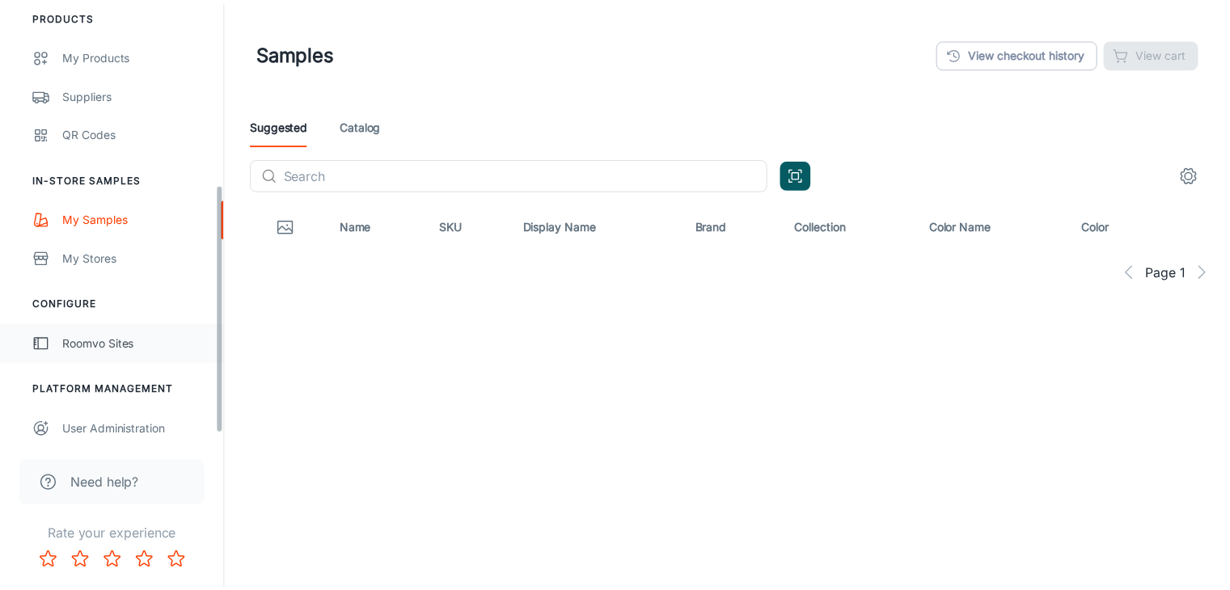
scroll to position [335, 0]
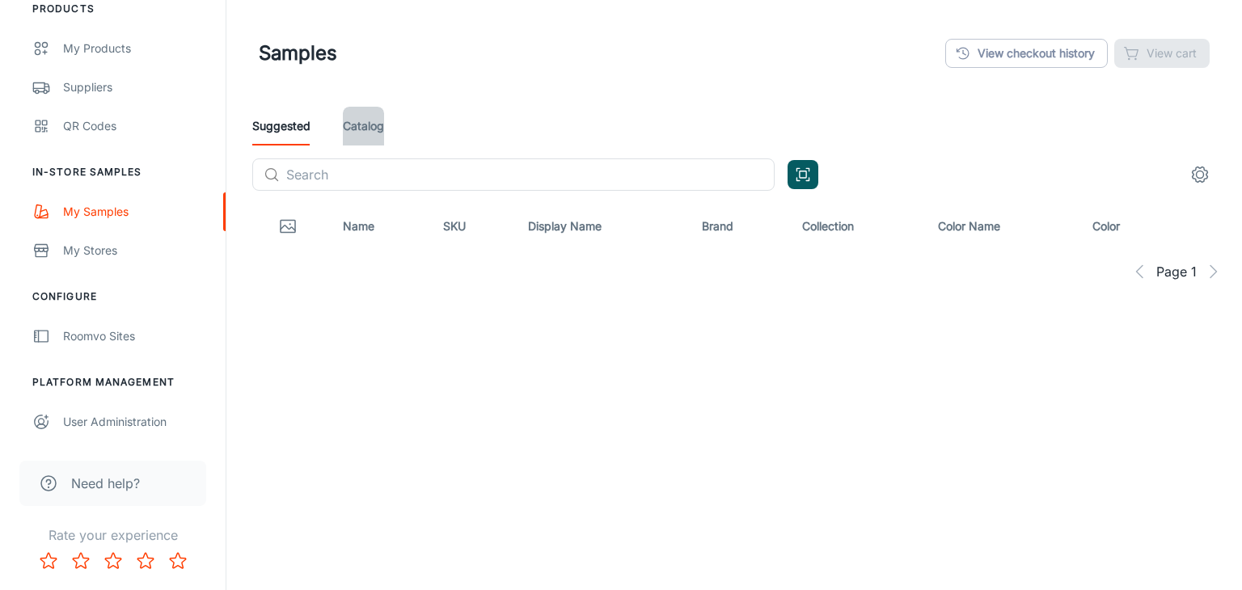
click at [373, 112] on link "Catalog" at bounding box center [363, 126] width 41 height 39
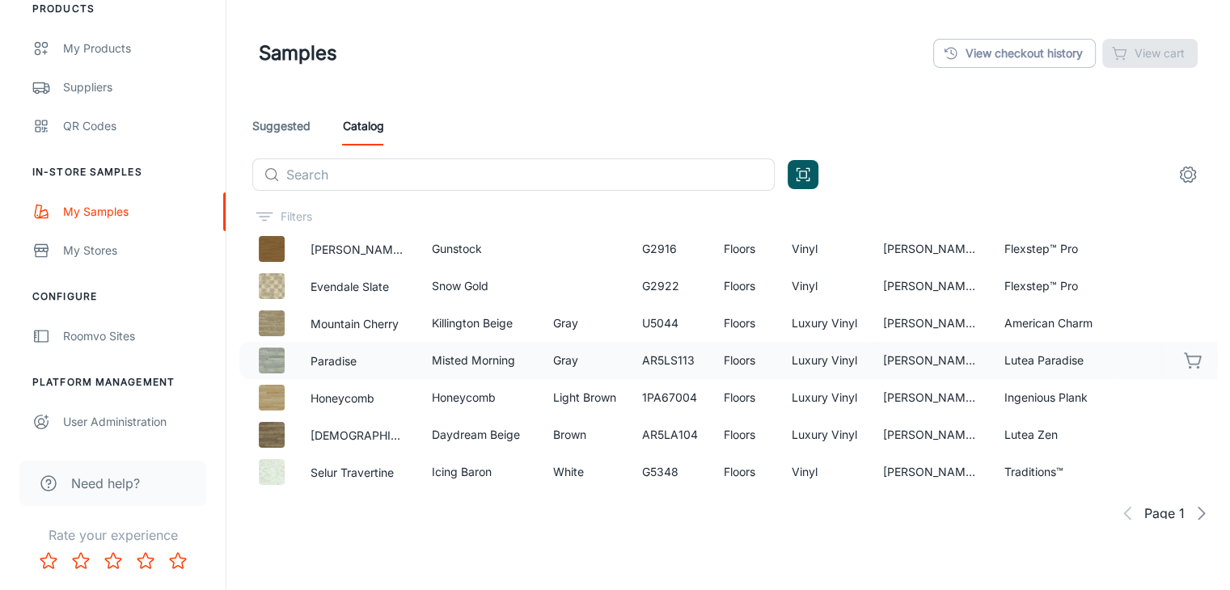
scroll to position [1010, 0]
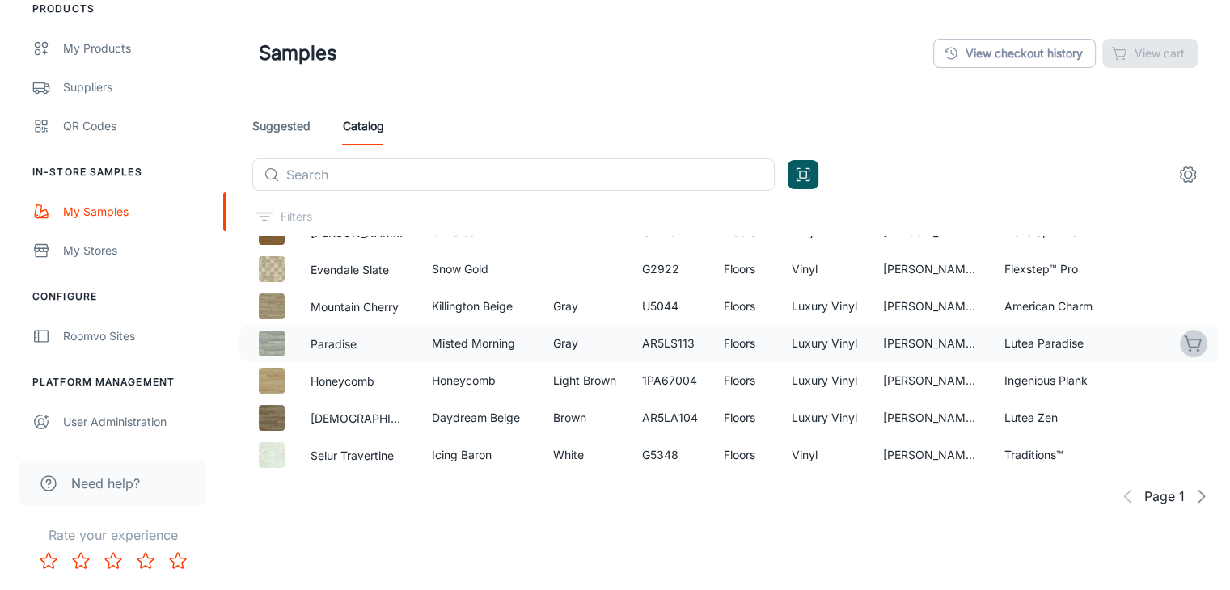
click at [1184, 334] on icon "button" at bounding box center [1193, 343] width 19 height 19
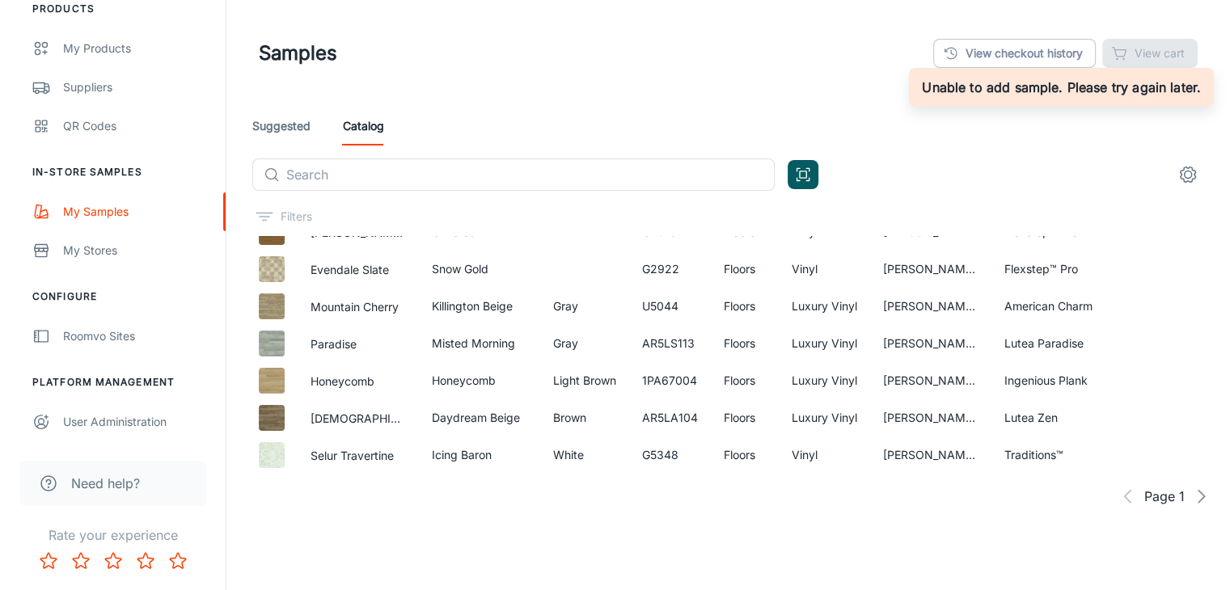
click at [969, 124] on div "Suggested Catalog" at bounding box center [728, 126] width 952 height 39
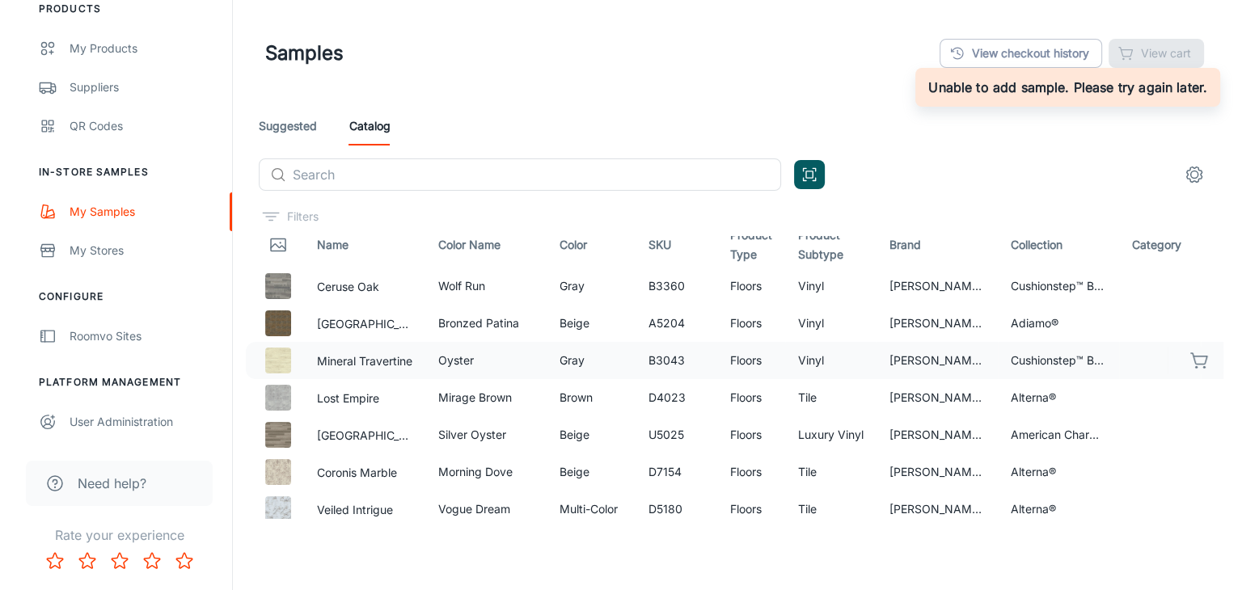
scroll to position [0, 0]
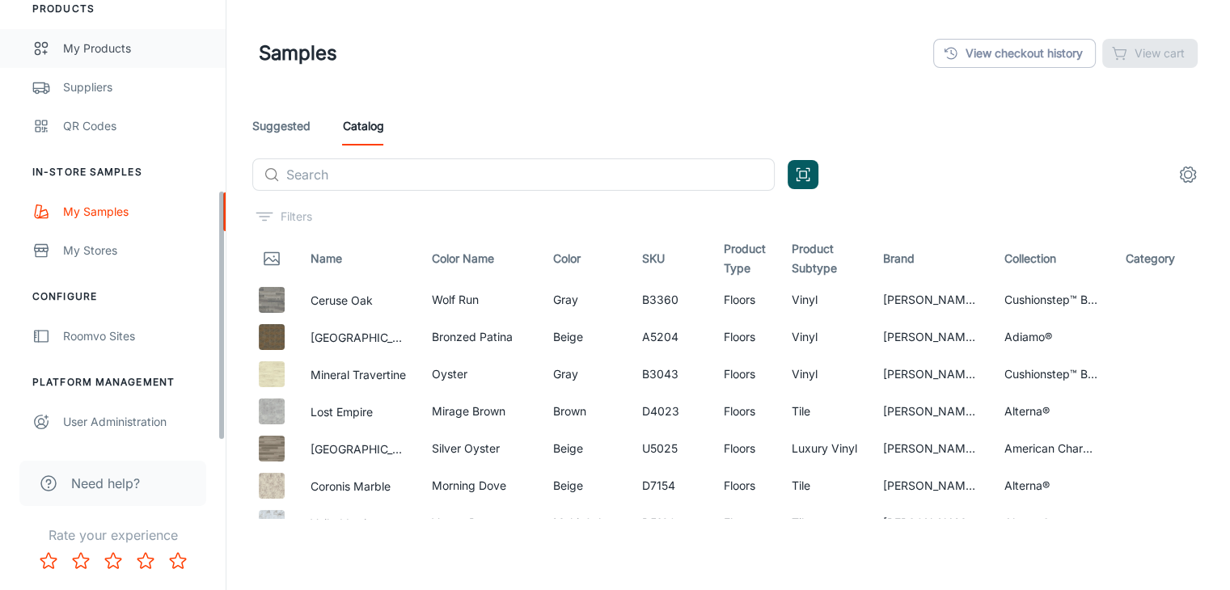
click at [94, 48] on div "My Products" at bounding box center [136, 49] width 146 height 18
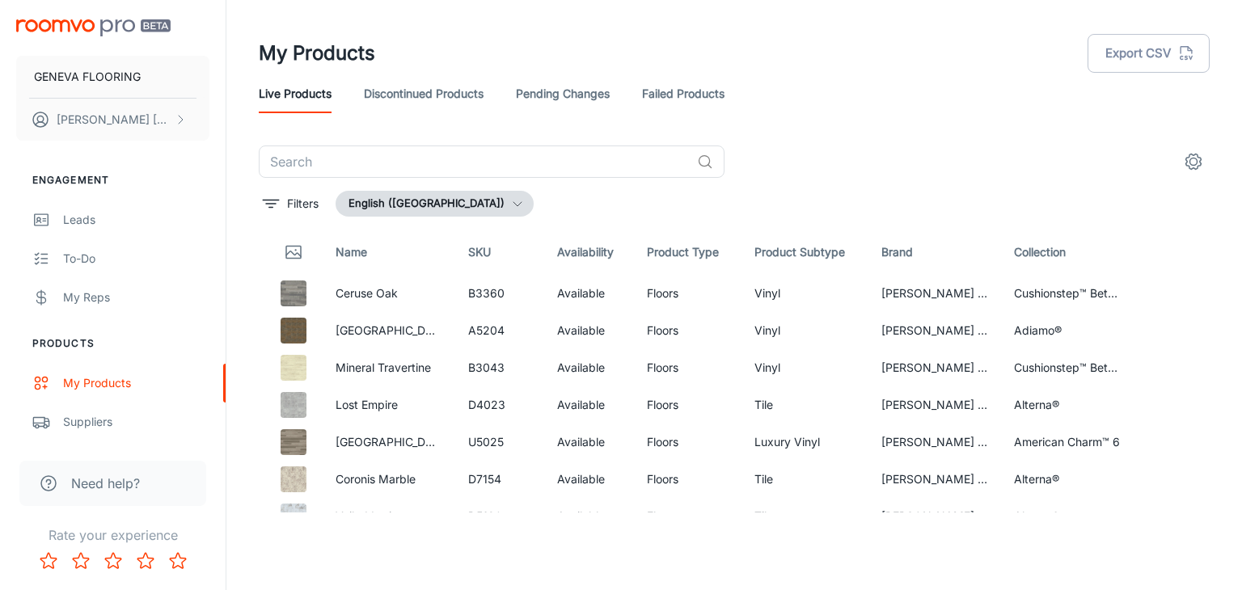
click at [878, 114] on header "My Products Export CSV Live Products Discontinued Products Pending Changes Fail…" at bounding box center [734, 73] width 990 height 146
